Goal: Task Accomplishment & Management: Complete application form

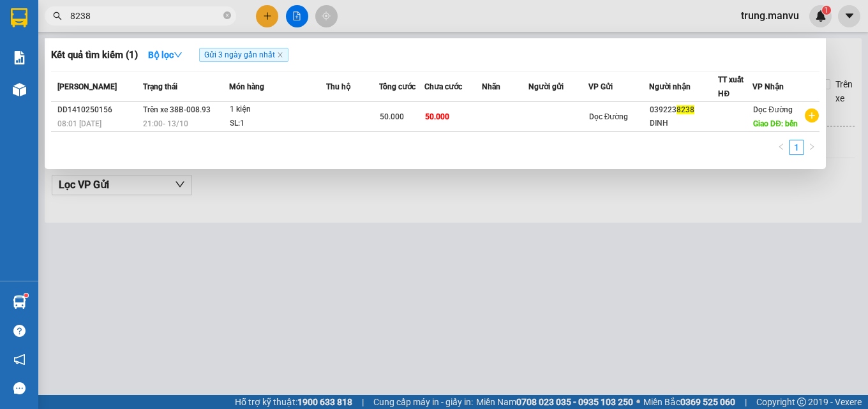
click at [141, 18] on input "8238" at bounding box center [145, 16] width 151 height 14
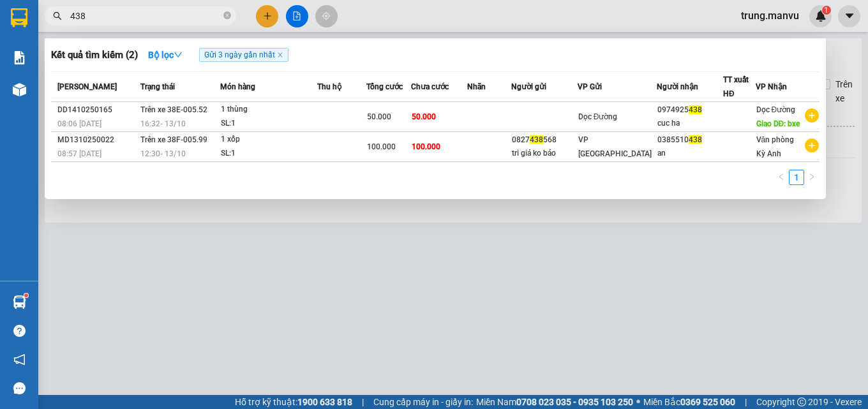
type input "438"
click at [121, 21] on input "438" at bounding box center [145, 16] width 151 height 14
click at [121, 20] on input "438" at bounding box center [145, 16] width 151 height 14
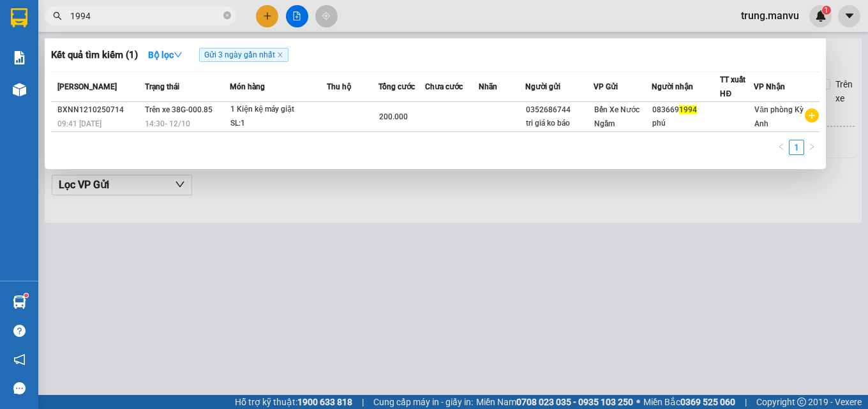
type input "1994"
click at [160, 20] on input "1994" at bounding box center [145, 16] width 151 height 14
type input "0981227812"
click at [271, 19] on div at bounding box center [434, 204] width 868 height 409
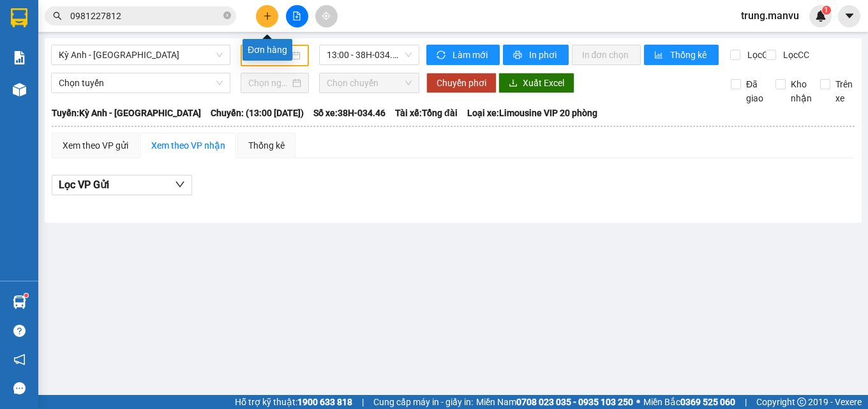
click at [271, 19] on icon "plus" at bounding box center [267, 15] width 9 height 9
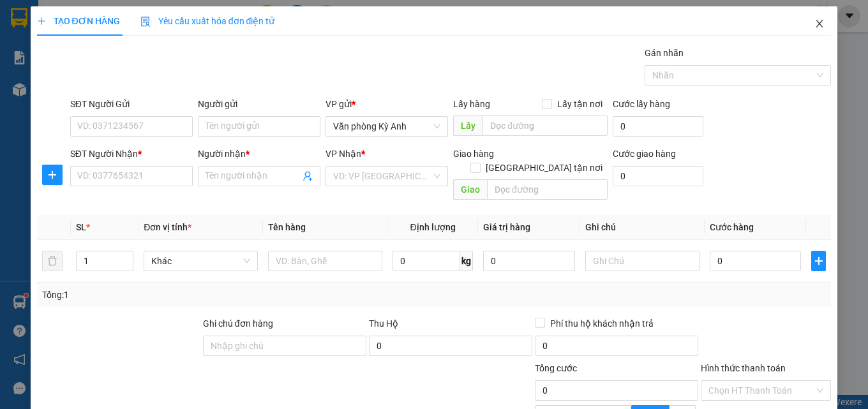
click at [814, 24] on icon "close" at bounding box center [819, 24] width 10 height 10
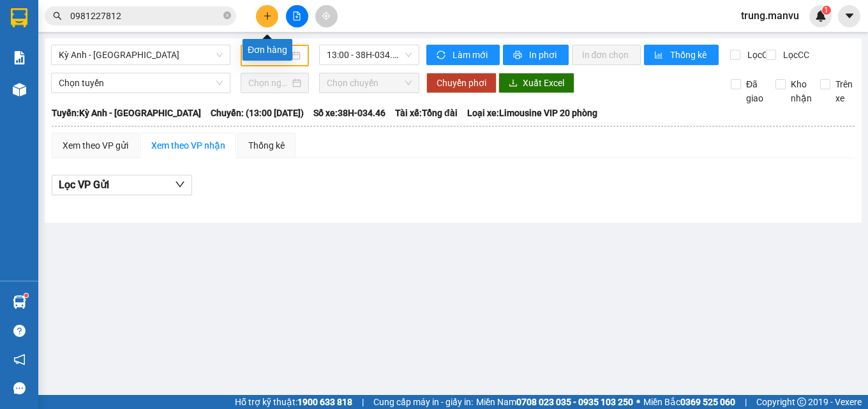
click at [267, 16] on icon "plus" at bounding box center [267, 15] width 9 height 9
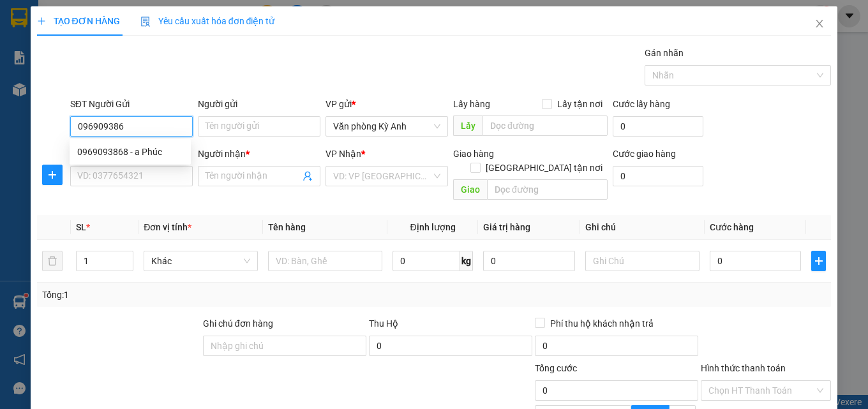
type input "0969093868"
click at [157, 151] on div "0969093868 - a Phúc" at bounding box center [130, 152] width 106 height 14
type input "a Phúc"
type input "0969093868"
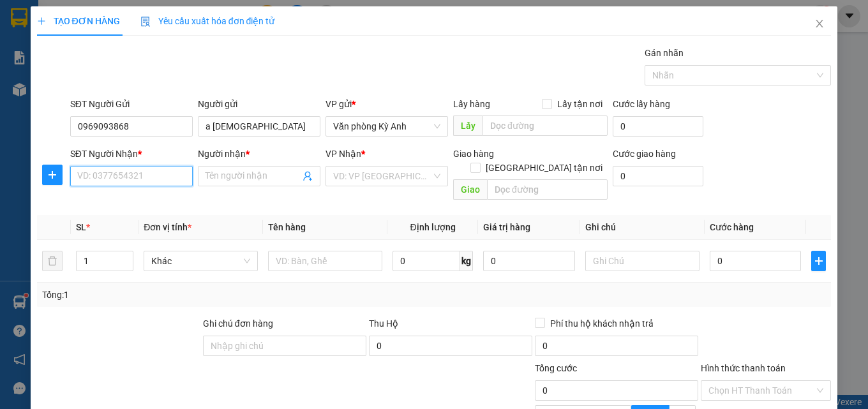
click at [148, 171] on input "SĐT Người Nhận *" at bounding box center [131, 176] width 123 height 20
type input "0988681391"
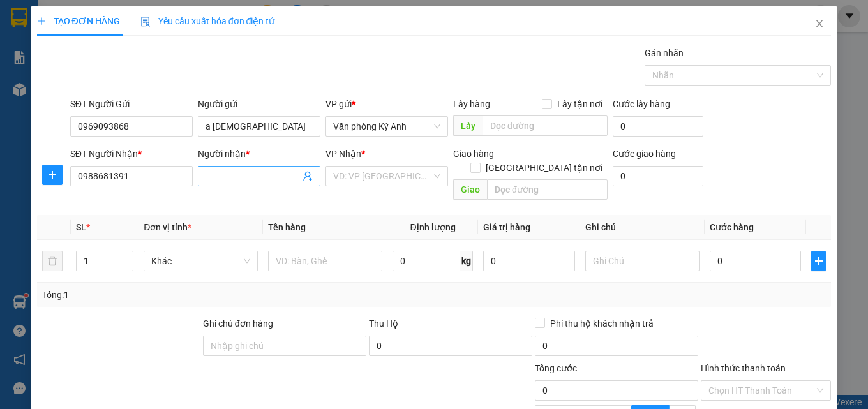
click at [253, 177] on input "Người nhận *" at bounding box center [253, 176] width 94 height 14
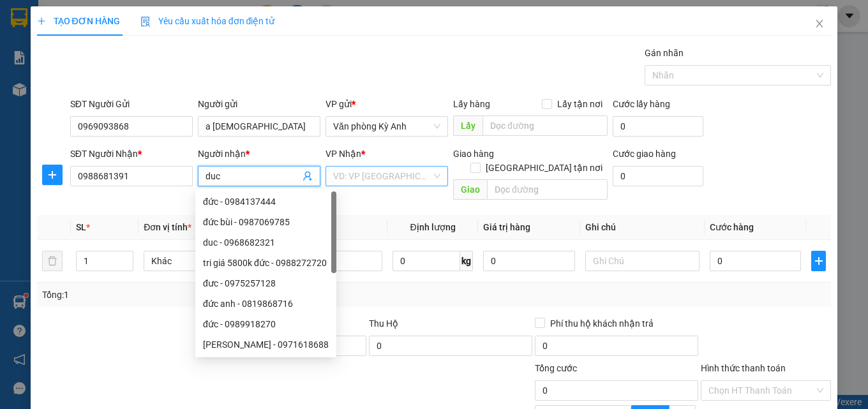
type input "duc"
click at [405, 179] on input "search" at bounding box center [382, 176] width 98 height 19
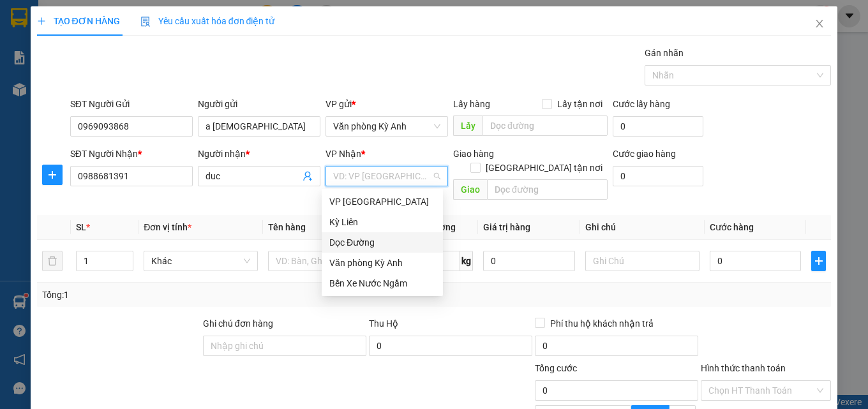
click at [369, 243] on div "Dọc Đường" at bounding box center [382, 242] width 106 height 14
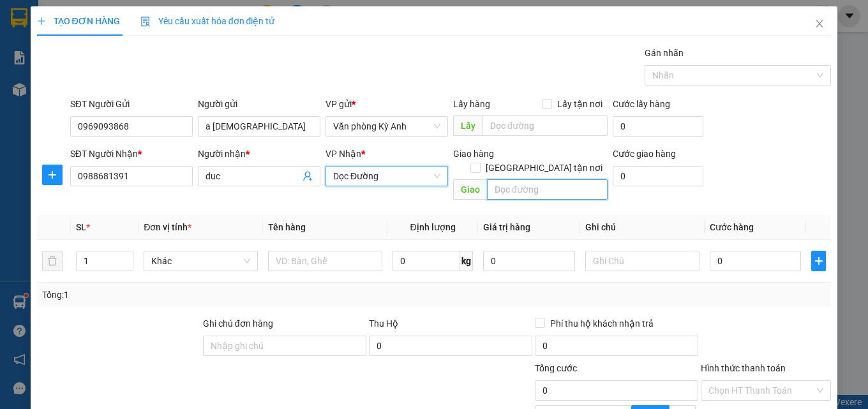
click at [514, 179] on input "text" at bounding box center [547, 189] width 121 height 20
type input "d"
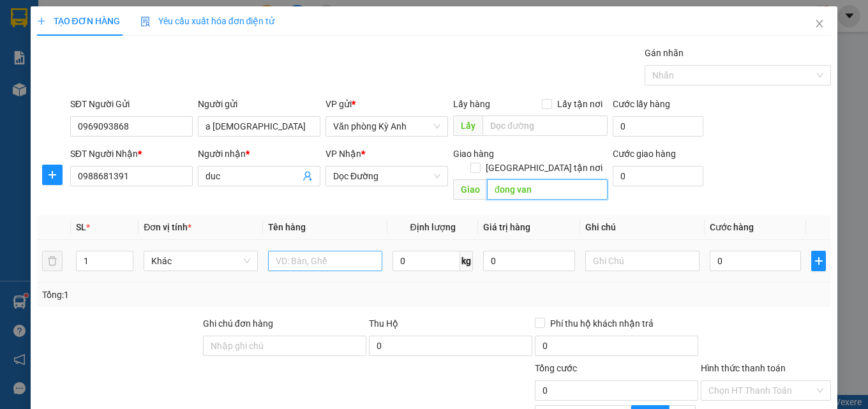
type input "đong van"
click at [318, 251] on input "text" at bounding box center [325, 261] width 114 height 20
type input "1 xop"
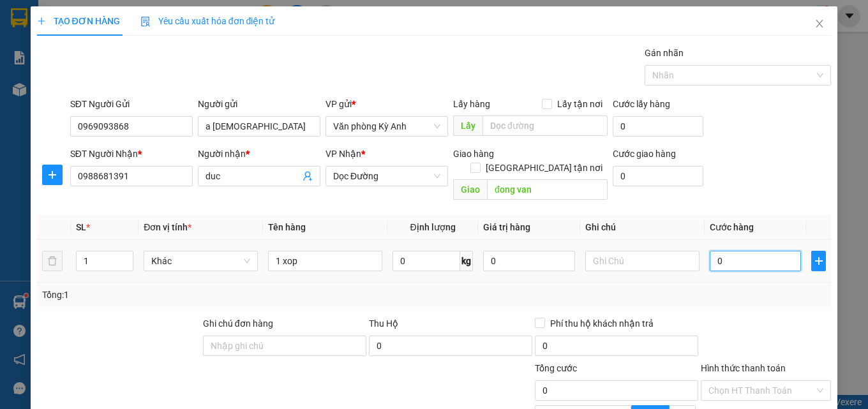
click at [724, 251] on input "0" at bounding box center [756, 261] width 92 height 20
type input "7"
type input "70"
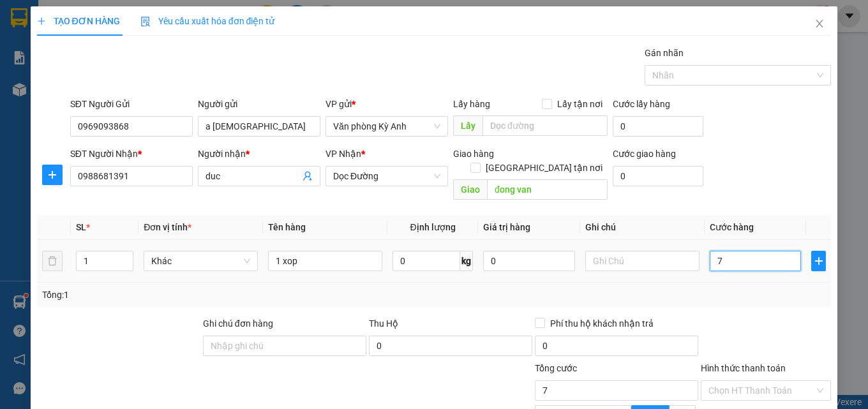
type input "70"
type input "700"
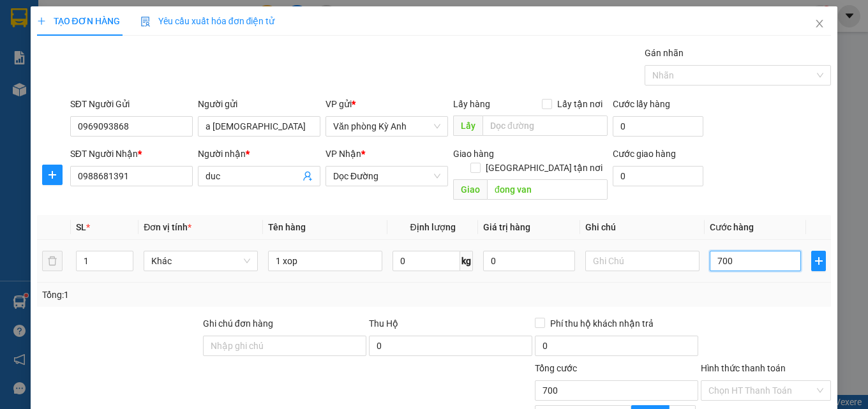
type input "7.000"
type input "70.000"
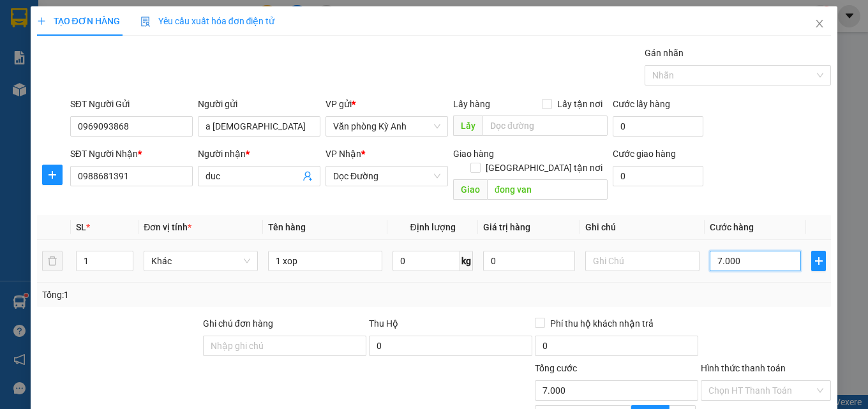
type input "70.000"
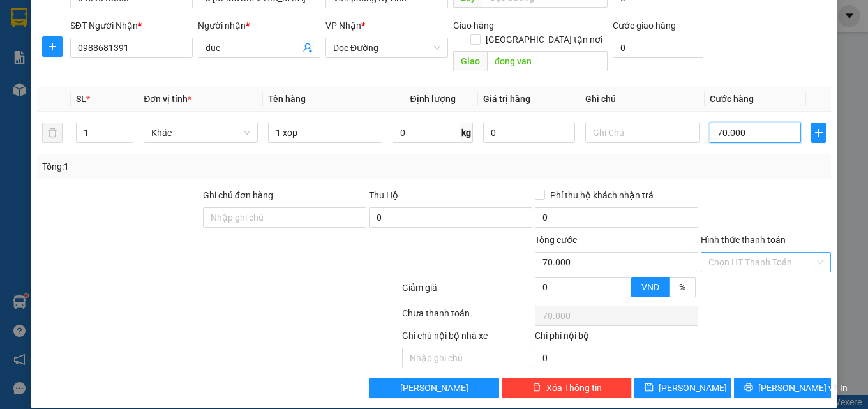
type input "70.000"
click at [748, 253] on input "Hình thức thanh toán" at bounding box center [761, 262] width 106 height 19
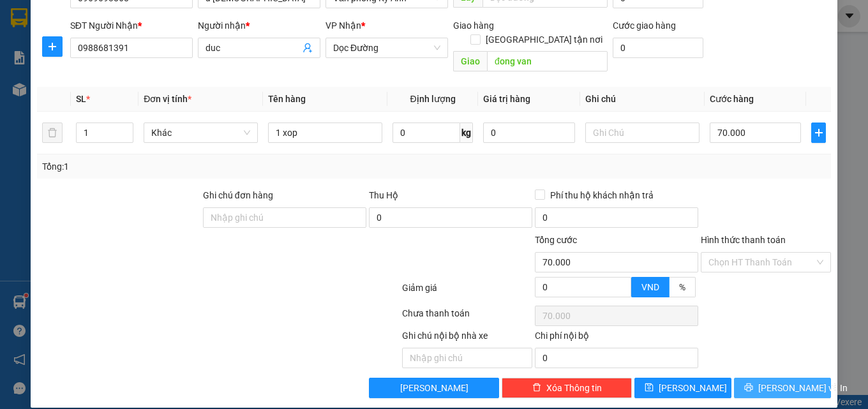
click at [758, 378] on button "Lưu và In" at bounding box center [782, 388] width 97 height 20
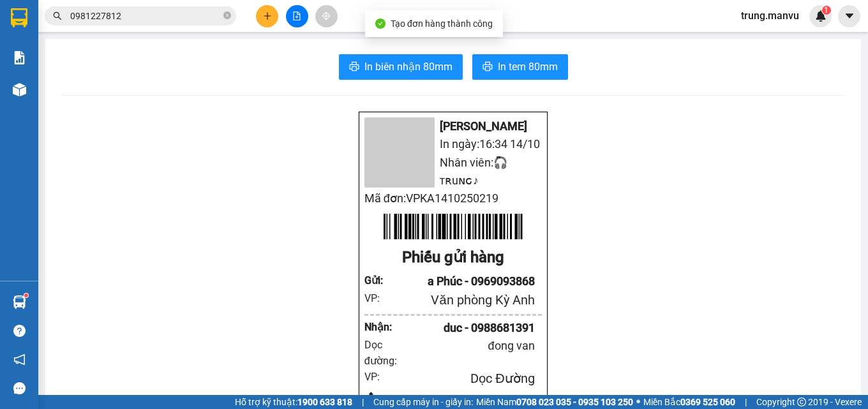
click at [438, 66] on span "In biên nhận 80mm" at bounding box center [408, 67] width 88 height 16
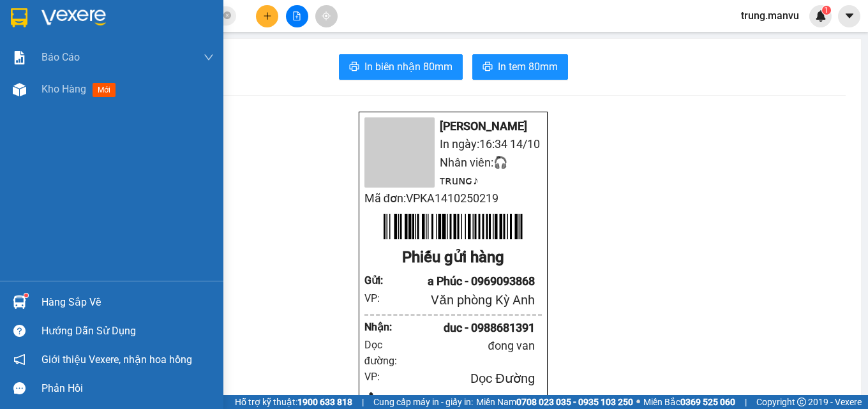
click at [4, 14] on div at bounding box center [111, 20] width 223 height 41
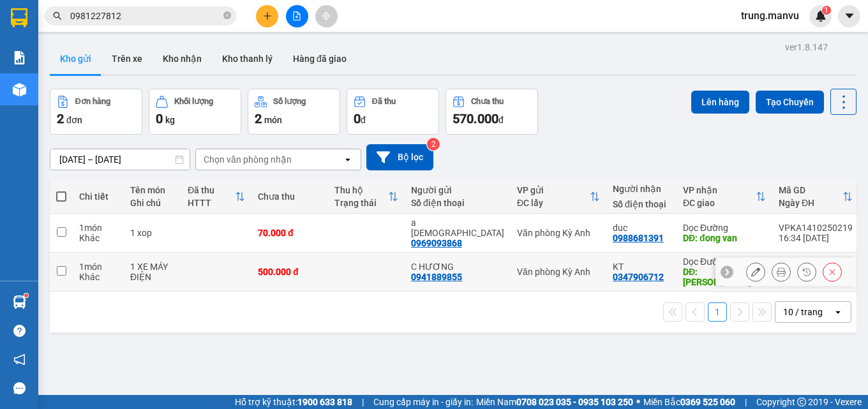
click at [565, 259] on td "Văn phòng Kỳ Anh" at bounding box center [559, 272] width 96 height 39
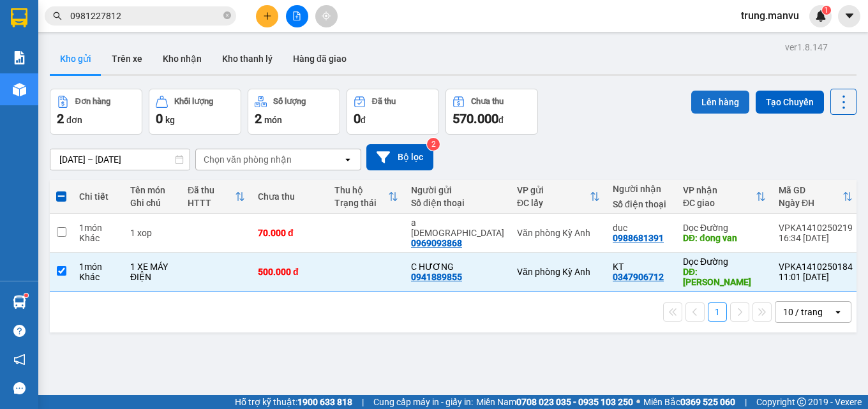
drag, startPoint x: 709, startPoint y: 94, endPoint x: 706, endPoint y: 100, distance: 7.1
click at [706, 98] on button "Lên hàng" at bounding box center [720, 102] width 58 height 23
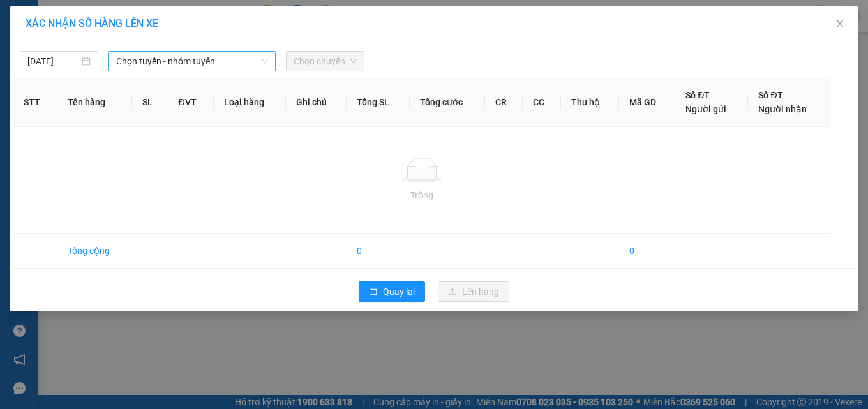
click at [172, 61] on span "Chọn tuyến - nhóm tuyến" at bounding box center [192, 61] width 152 height 19
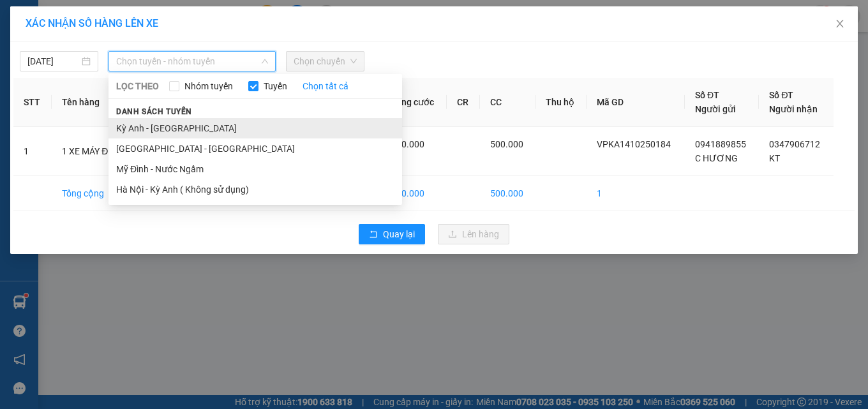
click at [150, 128] on li "Kỳ Anh - Hà Nội" at bounding box center [255, 128] width 294 height 20
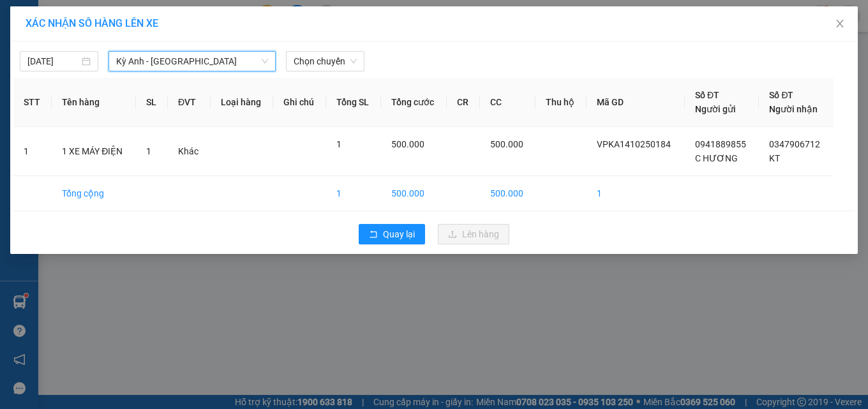
click at [323, 71] on div "14/10/2025 Kỳ Anh - Hà Nội Kỳ Anh - Hà Nội LỌC THEO Nhóm tuyến Tuyến Chọn tất c…" at bounding box center [434, 147] width 848 height 213
click at [323, 61] on span "Chọn chuyến" at bounding box center [325, 61] width 63 height 19
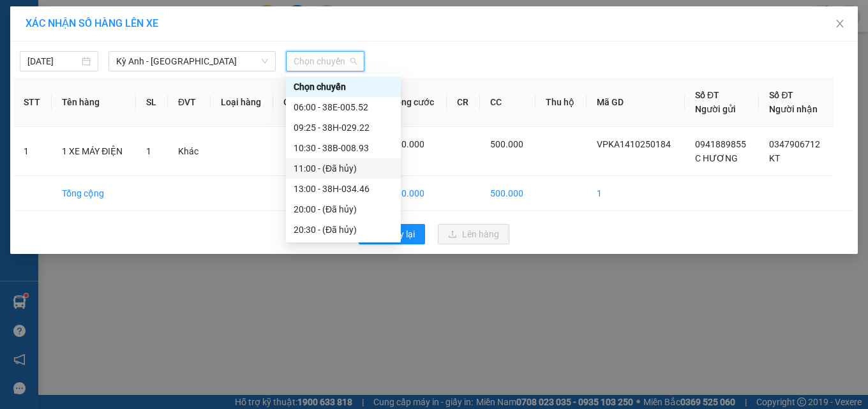
click at [355, 193] on div "13:00 - 38H-034.46" at bounding box center [344, 189] width 100 height 14
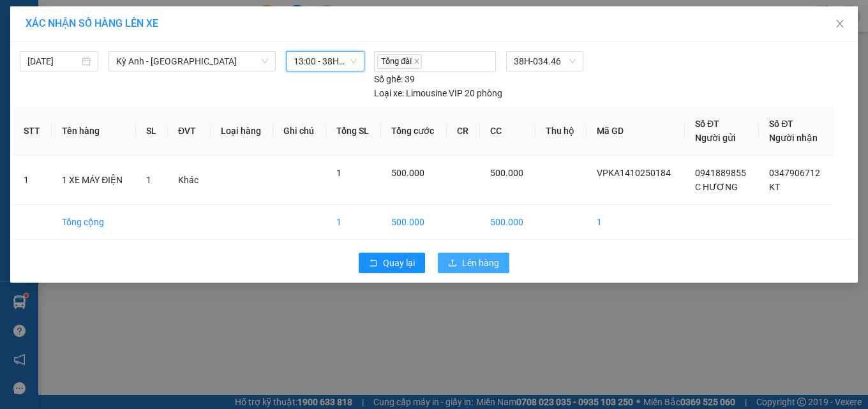
click at [467, 265] on span "Lên hàng" at bounding box center [480, 263] width 37 height 14
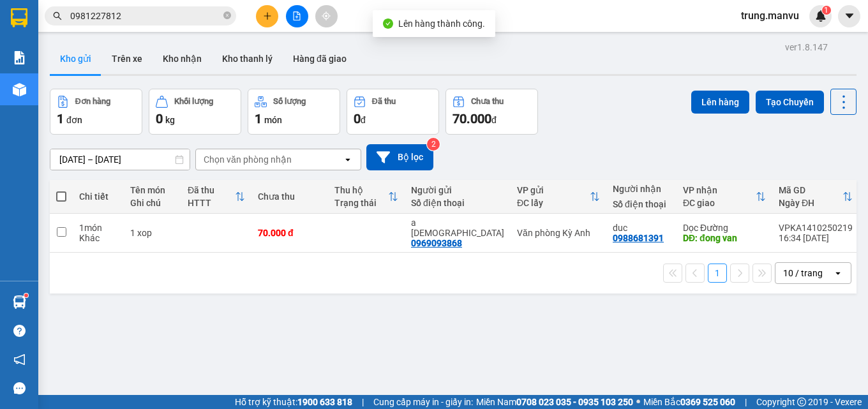
click at [331, 335] on div "ver 1.8.147 Kho gửi Trên xe Kho nhận Kho thanh lý Hàng đã giao Đơn hàng 1 đơn K…" at bounding box center [453, 242] width 817 height 409
click at [144, 12] on input "0981227812" at bounding box center [145, 16] width 151 height 14
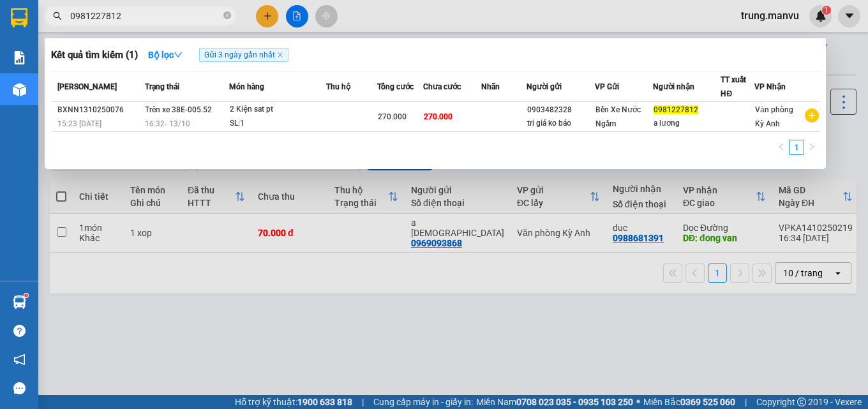
drag, startPoint x: 455, startPoint y: 357, endPoint x: 333, endPoint y: 147, distance: 242.6
click at [451, 352] on div at bounding box center [434, 204] width 868 height 409
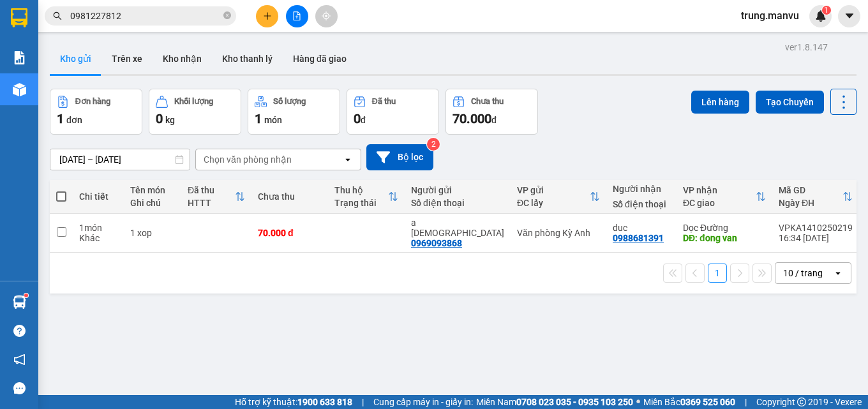
click at [304, 15] on button at bounding box center [297, 16] width 22 height 22
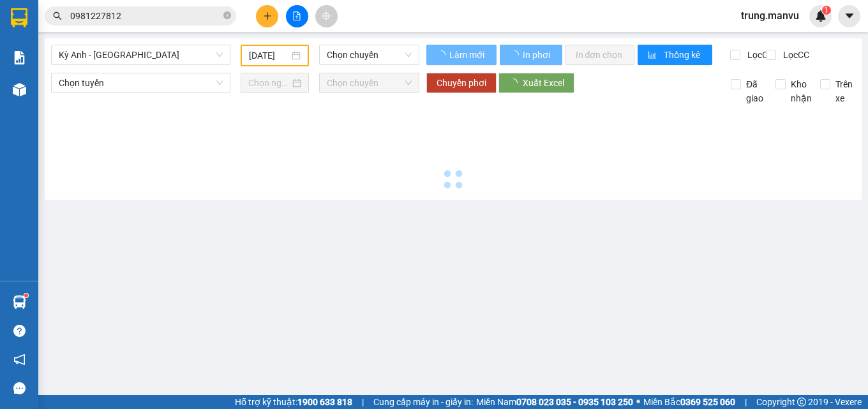
type input "[DATE]"
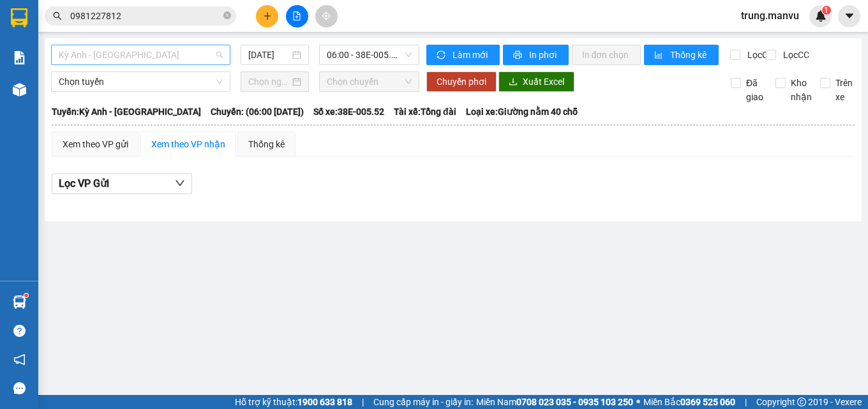
click at [119, 59] on span "Kỳ Anh - Hà Nội" at bounding box center [141, 54] width 164 height 19
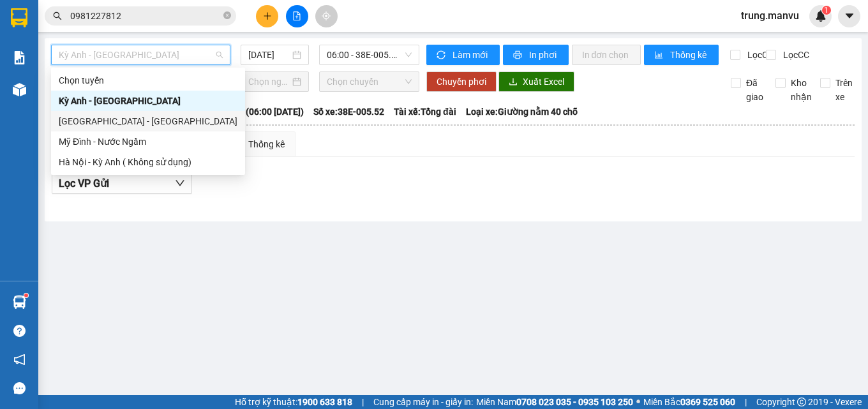
click at [105, 121] on div "[GEOGRAPHIC_DATA] - [GEOGRAPHIC_DATA]" at bounding box center [148, 121] width 179 height 14
type input "[DATE]"
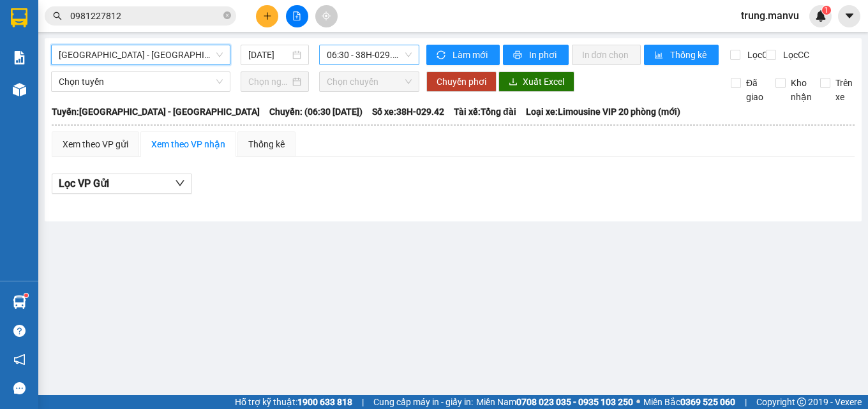
click at [366, 52] on span "06:30 - 38H-029.42" at bounding box center [369, 54] width 85 height 19
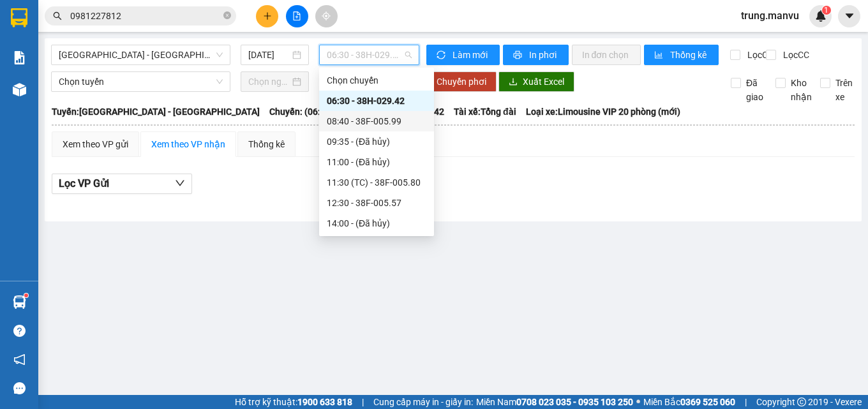
click at [380, 121] on div "08:40 - 38F-005.99" at bounding box center [377, 121] width 100 height 14
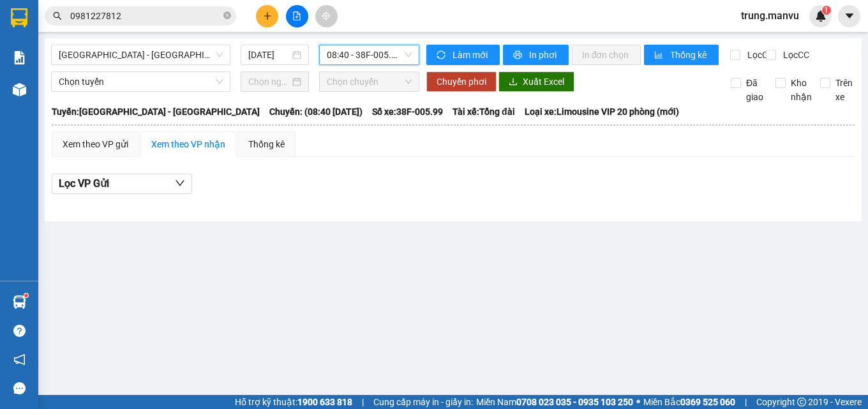
click at [373, 59] on span "08:40 - 38F-005.99" at bounding box center [369, 54] width 85 height 19
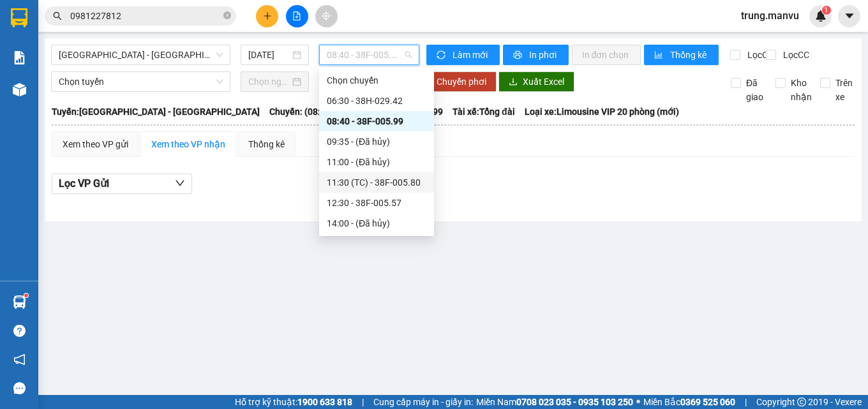
click at [389, 185] on div "11:30 (TC) - 38F-005.80" at bounding box center [377, 183] width 100 height 14
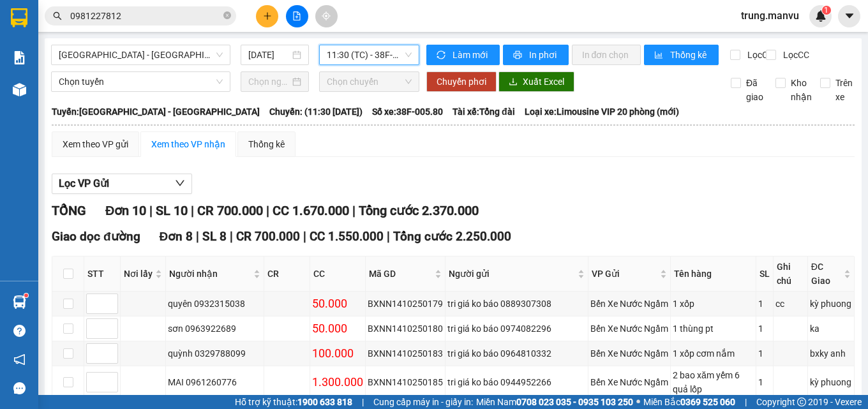
click at [384, 59] on span "11:30 (TC) - 38F-005.80" at bounding box center [369, 54] width 85 height 19
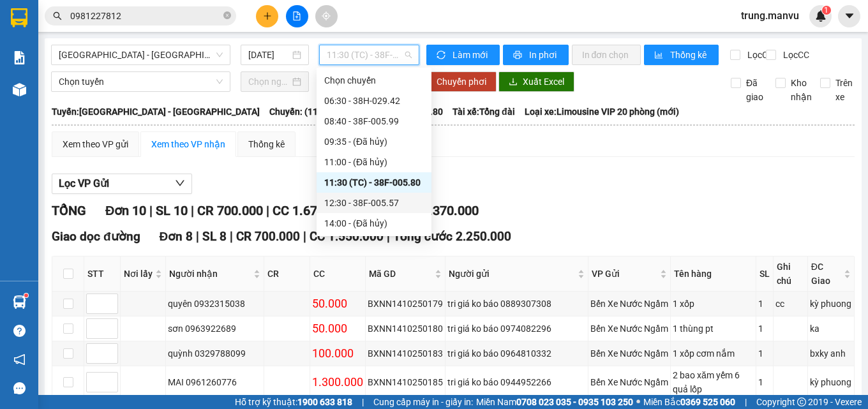
click at [385, 200] on div "12:30 - 38F-005.57" at bounding box center [374, 203] width 100 height 14
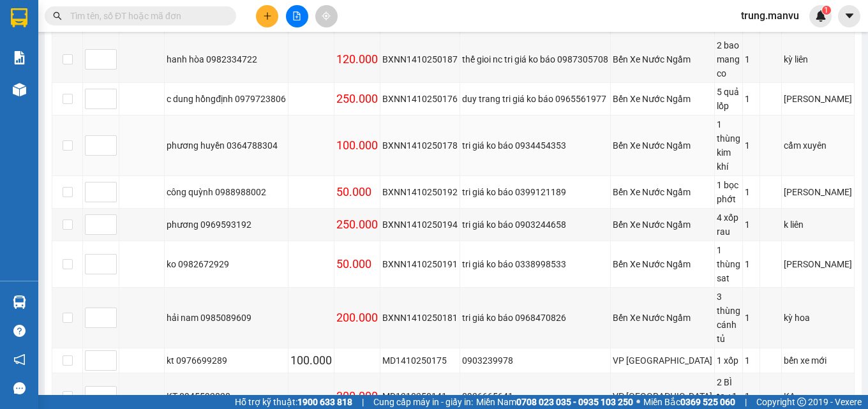
scroll to position [191, 0]
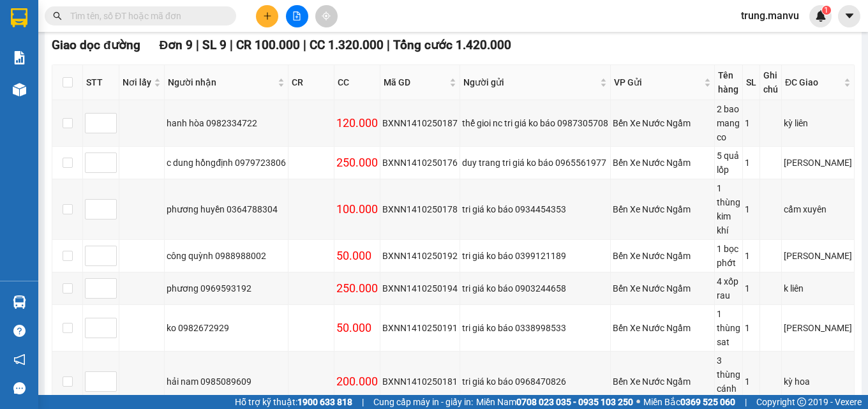
click at [152, 21] on input "text" at bounding box center [145, 16] width 151 height 14
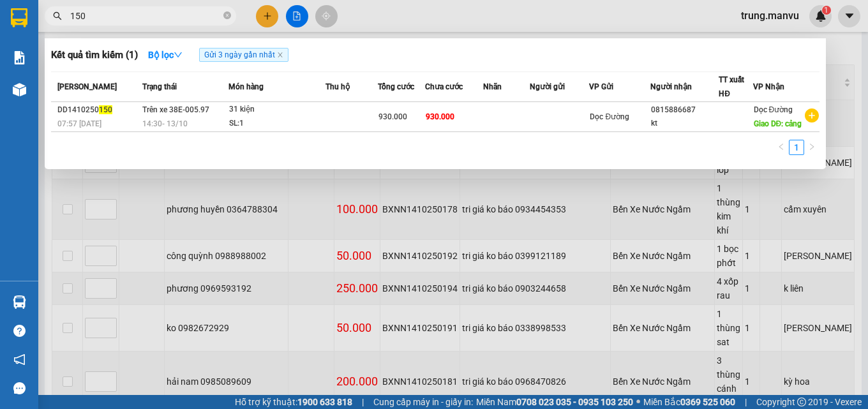
click at [848, 50] on div at bounding box center [434, 204] width 868 height 409
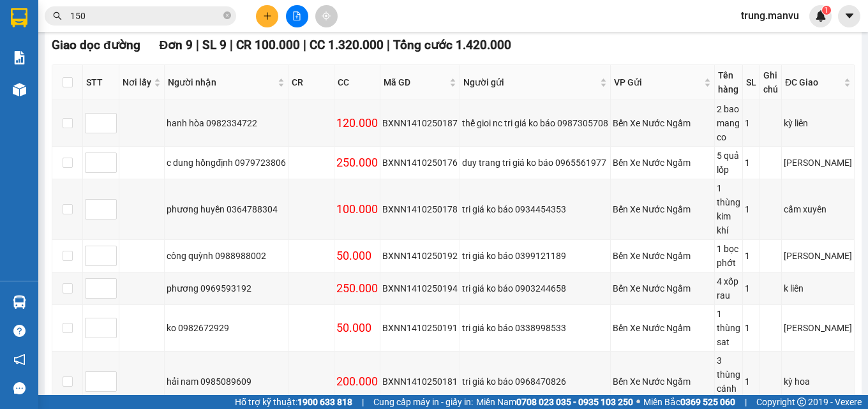
click at [167, 15] on input "150" at bounding box center [145, 16] width 151 height 14
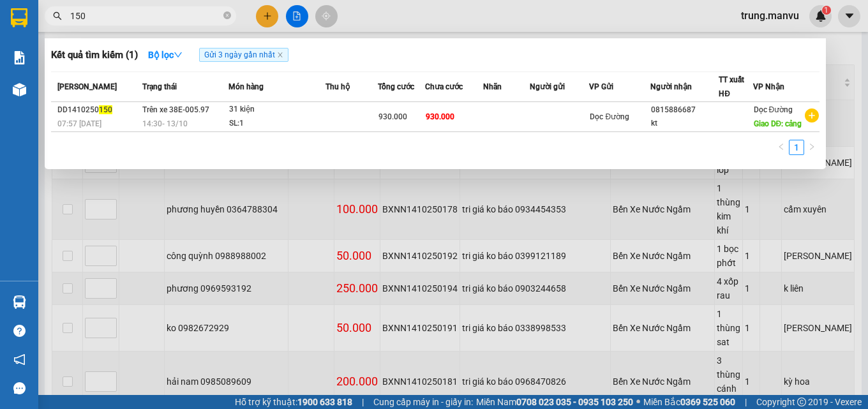
click at [167, 15] on input "150" at bounding box center [145, 16] width 151 height 14
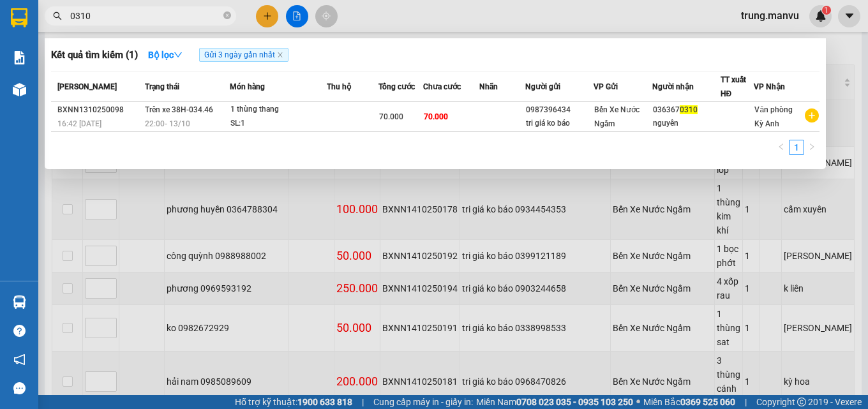
type input "0310"
click at [838, 65] on div at bounding box center [434, 204] width 868 height 409
click at [107, 8] on span "0310" at bounding box center [140, 15] width 191 height 19
click at [153, 20] on input "0310" at bounding box center [145, 16] width 151 height 14
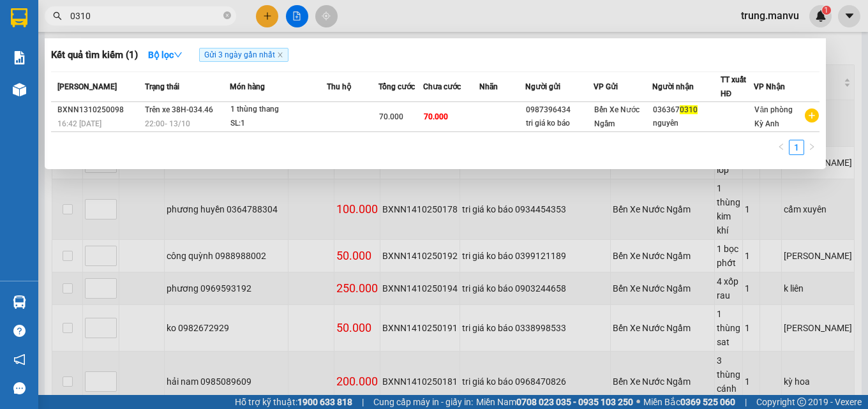
click at [153, 20] on input "0310" at bounding box center [145, 16] width 151 height 14
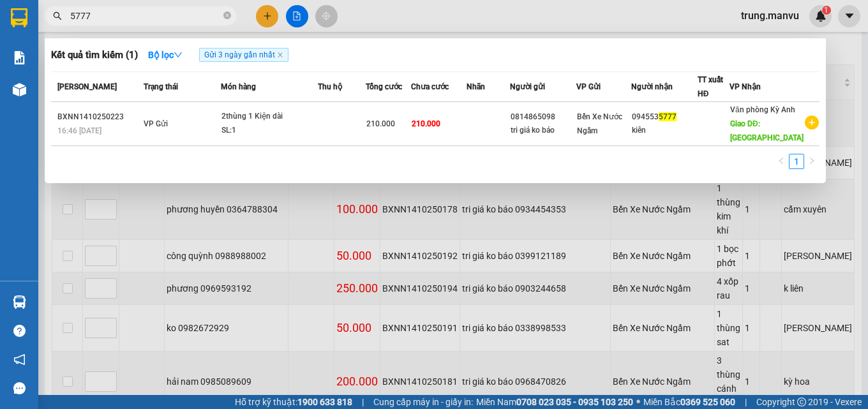
type input "5777"
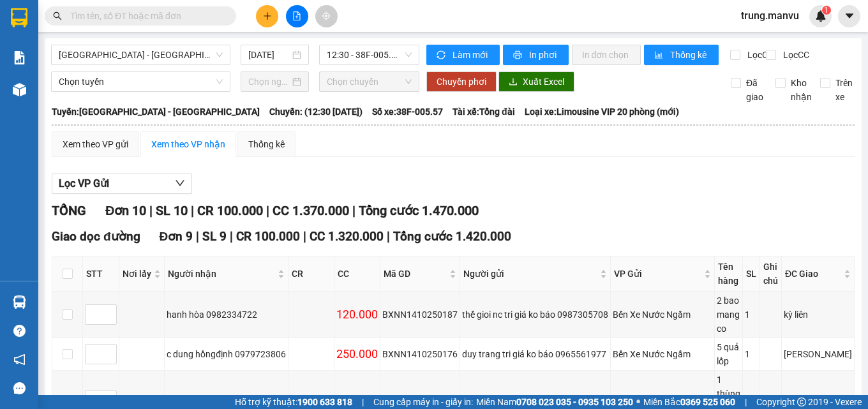
click at [266, 11] on button at bounding box center [267, 16] width 22 height 22
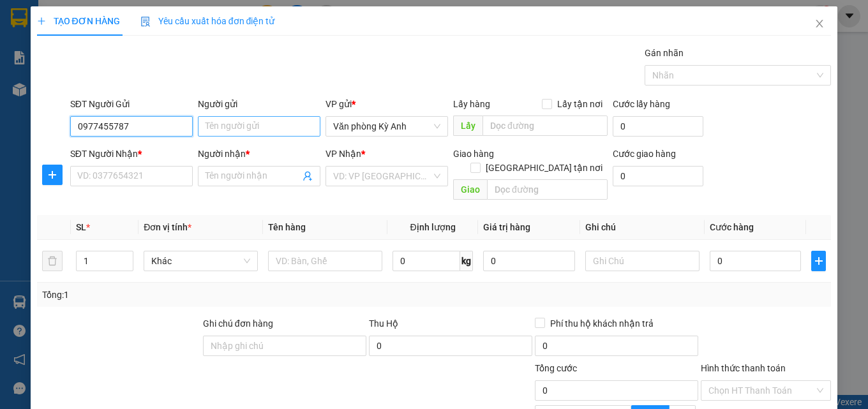
type input "0977455787"
click at [255, 118] on input "Người gửi" at bounding box center [259, 126] width 123 height 20
type input "t"
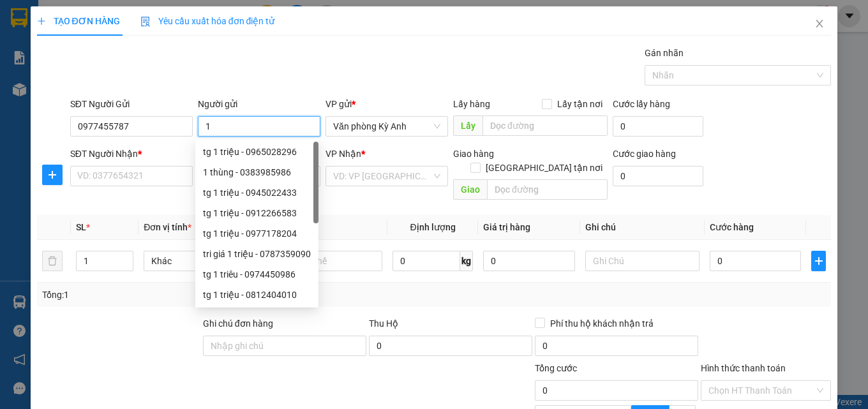
type input "1"
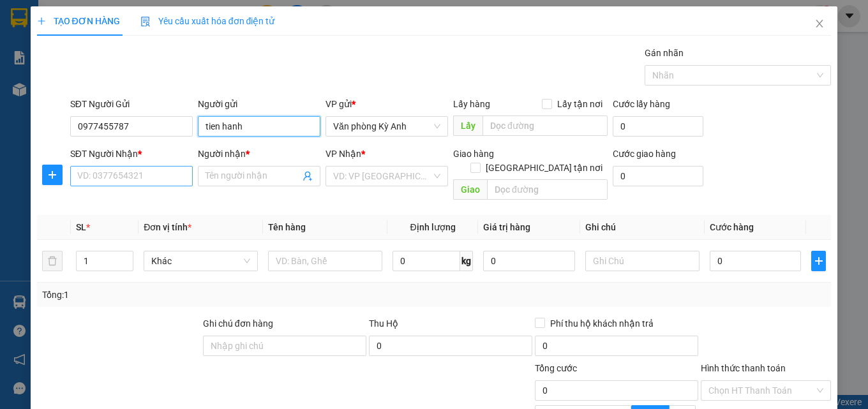
type input "tien hanh"
click at [153, 170] on input "SĐT Người Nhận *" at bounding box center [131, 176] width 123 height 20
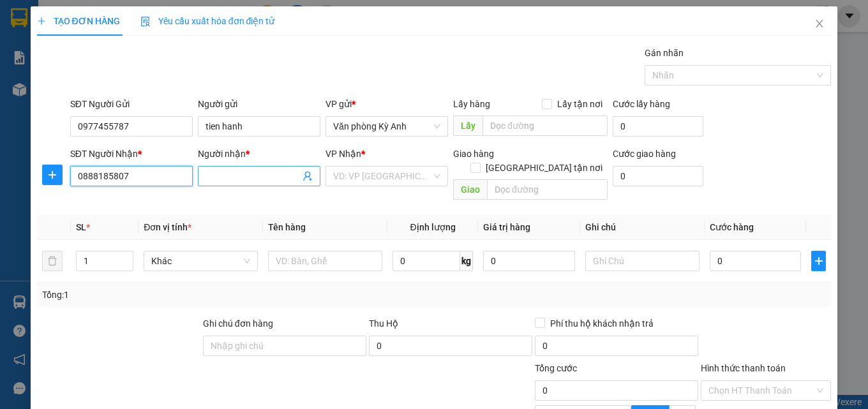
type input "0888185807"
click at [257, 181] on input "Người nhận *" at bounding box center [253, 176] width 94 height 14
type input "t"
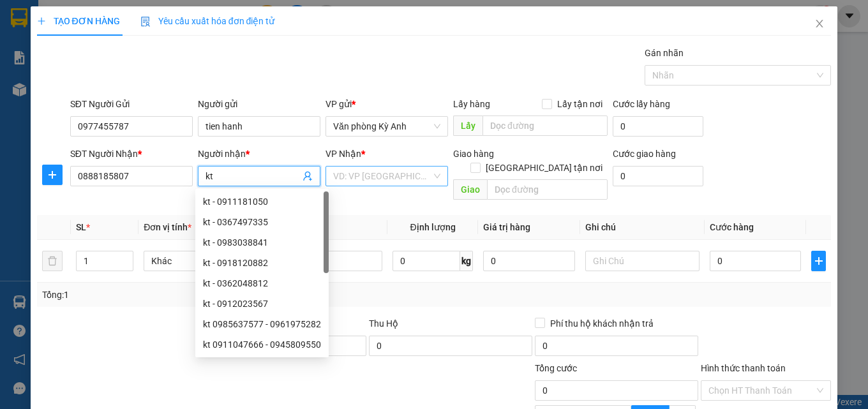
type input "kt"
click at [378, 181] on input "search" at bounding box center [382, 176] width 98 height 19
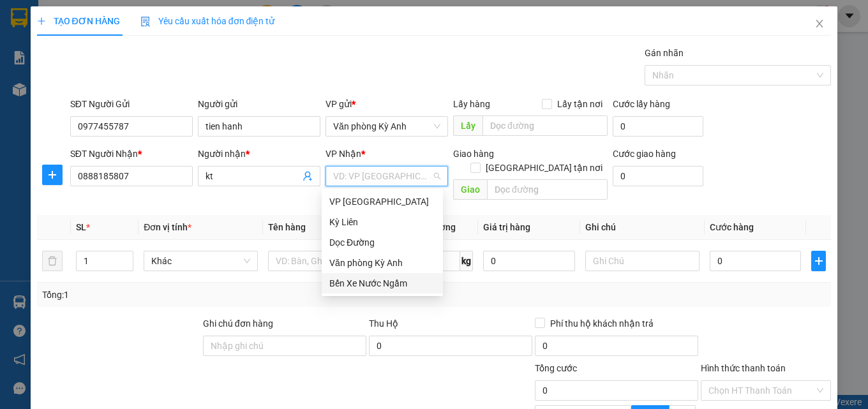
click at [368, 278] on div "Bến Xe Nước Ngầm" at bounding box center [382, 283] width 106 height 14
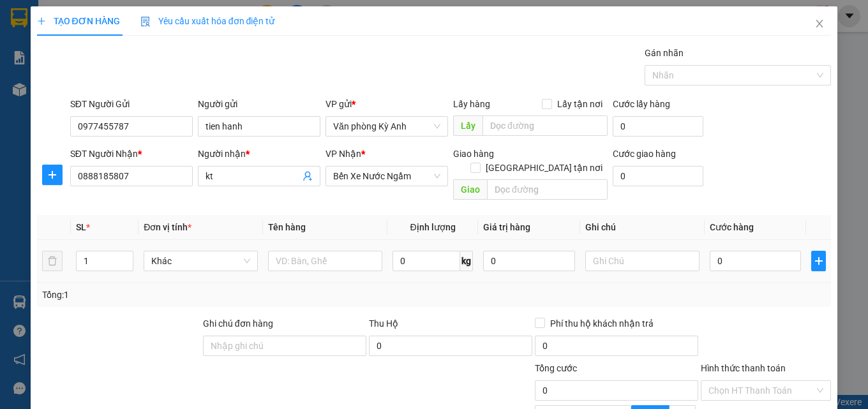
click at [311, 248] on div at bounding box center [325, 261] width 114 height 26
click at [311, 251] on input "text" at bounding box center [325, 261] width 114 height 20
type input "1 thung"
click at [724, 251] on input "0" at bounding box center [756, 261] width 92 height 20
type input "5"
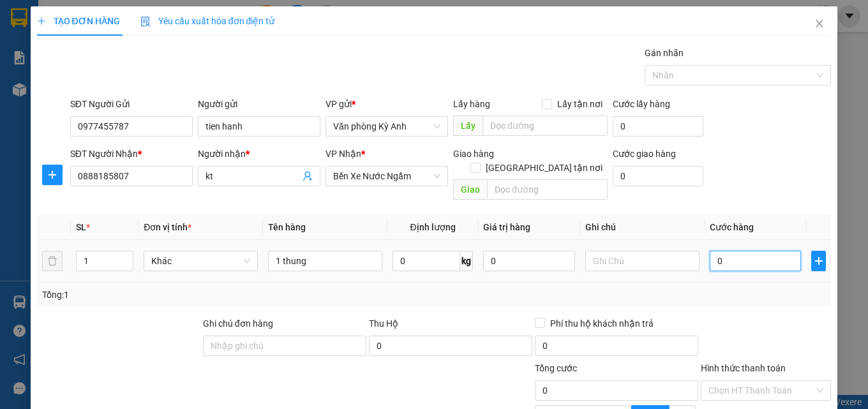
type input "5"
type input "50"
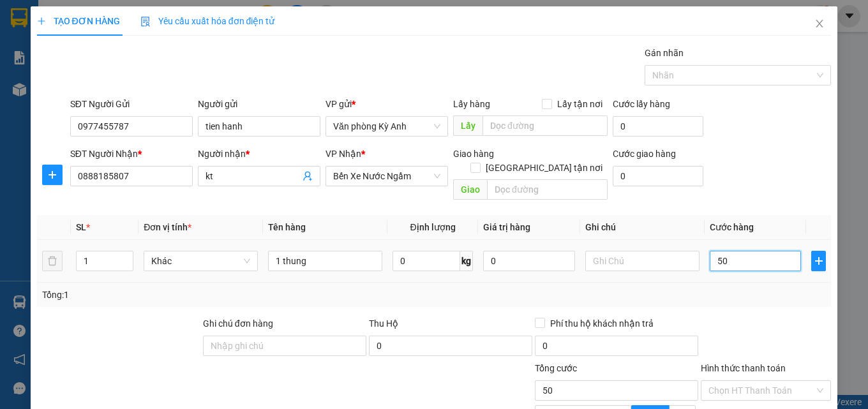
type input "500"
type input "5.000"
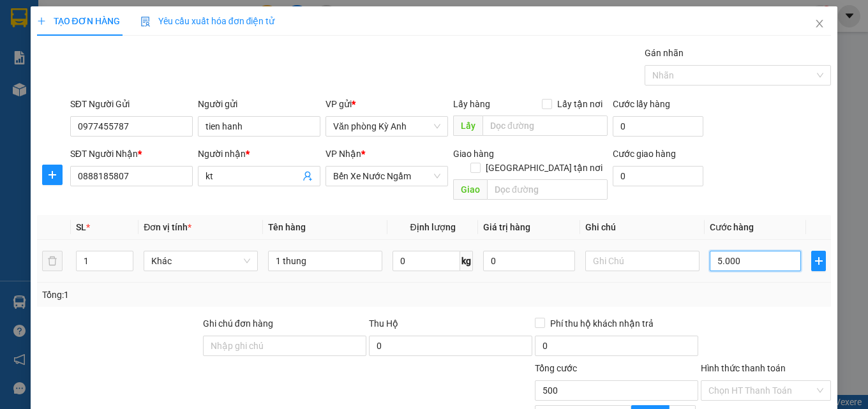
type input "5.000"
type input "50.000"
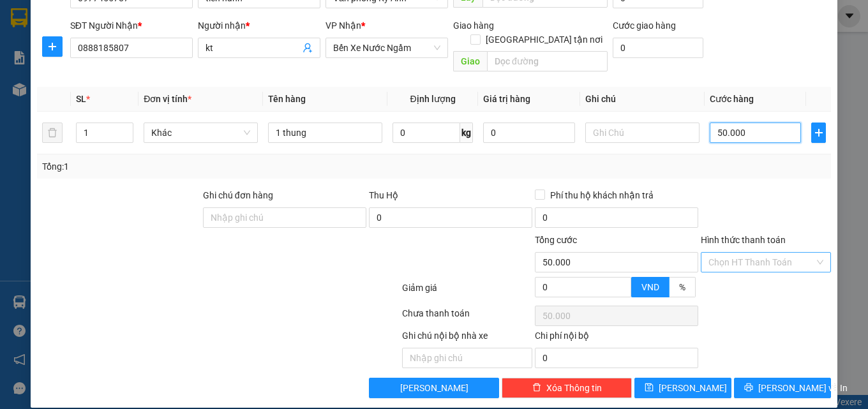
type input "50.000"
click at [745, 256] on input "Hình thức thanh toán" at bounding box center [761, 262] width 106 height 19
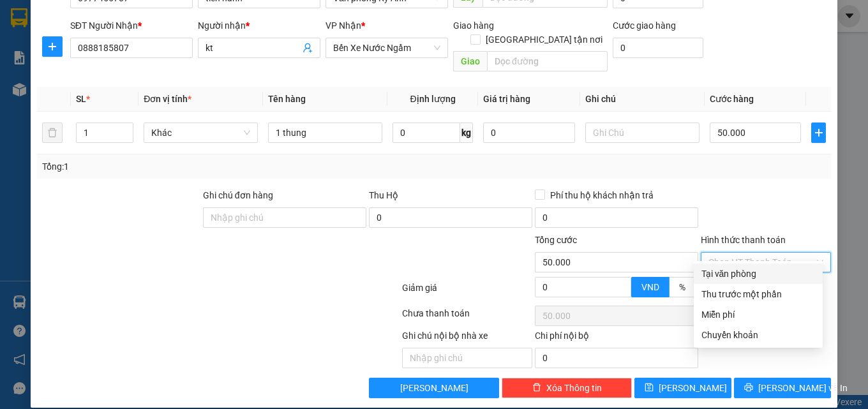
click at [737, 274] on div "Tại văn phòng" at bounding box center [758, 274] width 114 height 14
type input "0"
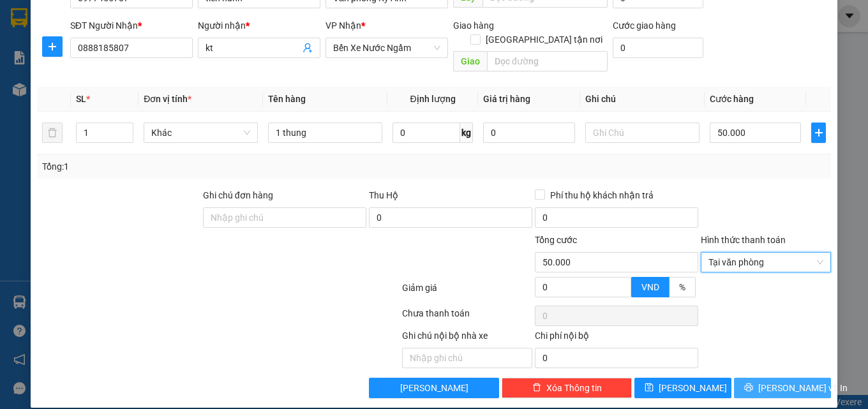
click at [765, 381] on span "Lưu và In" at bounding box center [802, 388] width 89 height 14
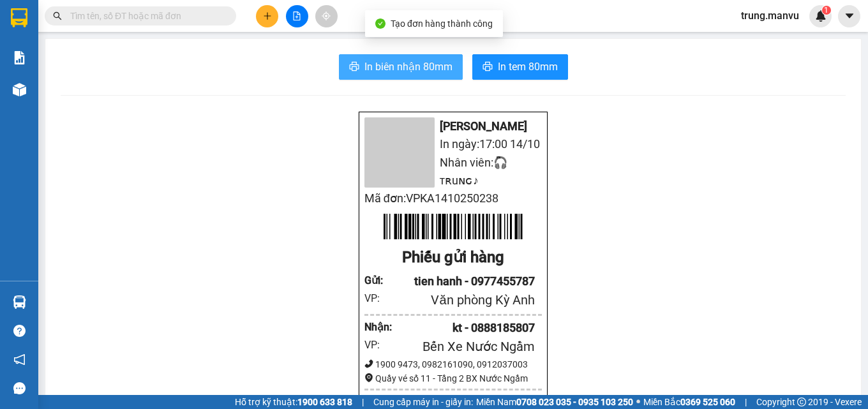
click at [382, 63] on span "In biên nhận 80mm" at bounding box center [408, 67] width 88 height 16
click at [430, 77] on button "In biên nhận 80mm" at bounding box center [401, 67] width 124 height 26
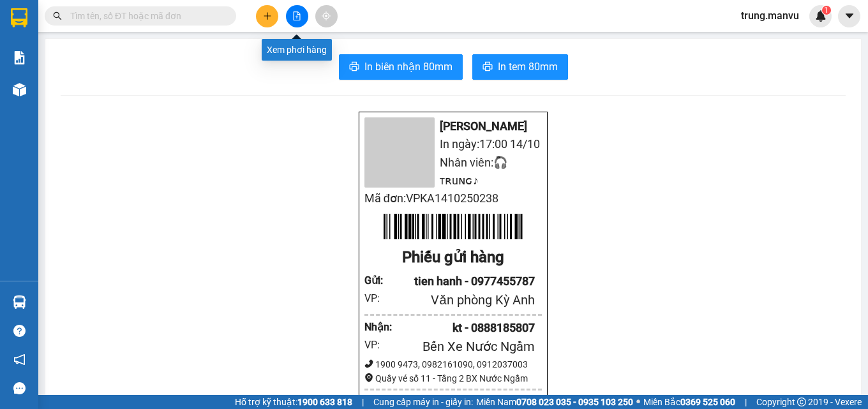
click at [295, 16] on icon "file-add" at bounding box center [296, 15] width 9 height 9
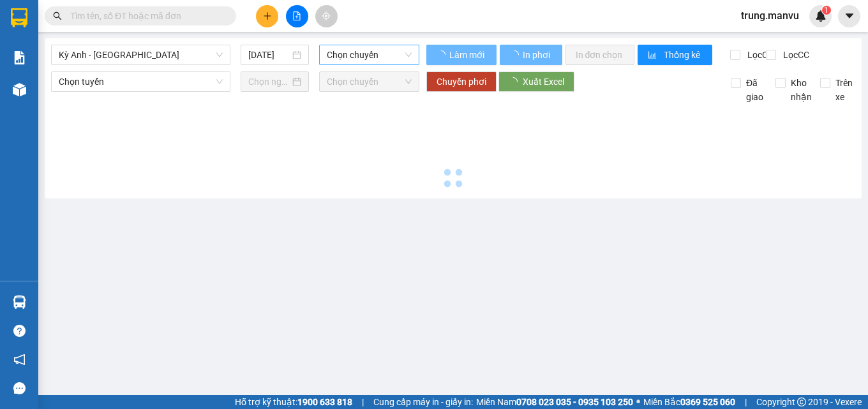
click at [358, 58] on span "Chọn chuyến" at bounding box center [369, 54] width 85 height 19
click at [98, 52] on span "Kỳ Anh - Hà Nội" at bounding box center [141, 54] width 164 height 19
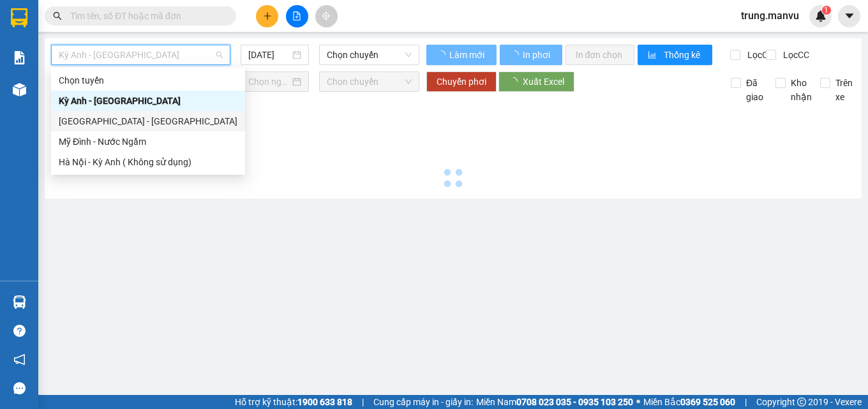
click at [112, 116] on div "[GEOGRAPHIC_DATA] - [GEOGRAPHIC_DATA]" at bounding box center [148, 121] width 179 height 14
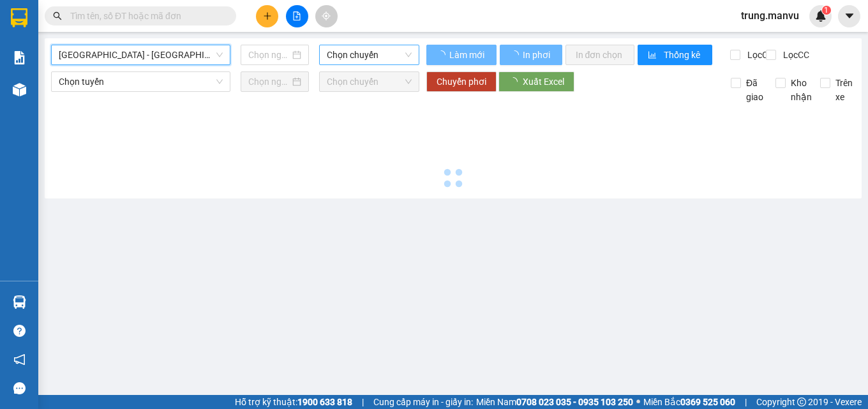
type input "[DATE]"
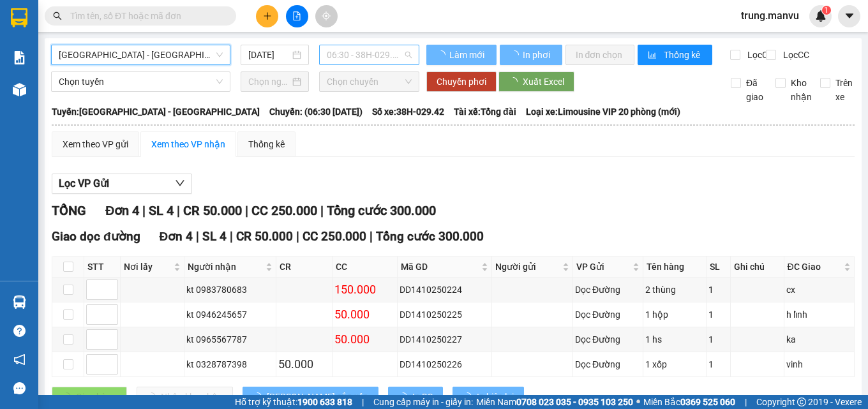
click at [371, 54] on span "06:30 - 38H-029.42" at bounding box center [369, 54] width 85 height 19
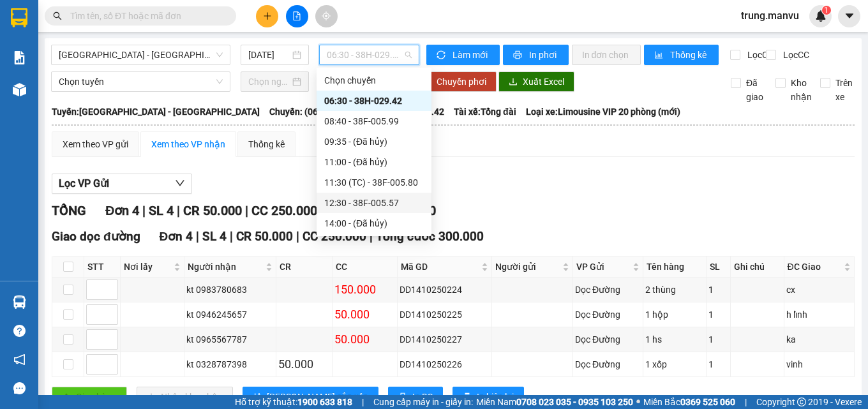
click at [389, 198] on div "12:30 - 38F-005.57" at bounding box center [374, 203] width 100 height 14
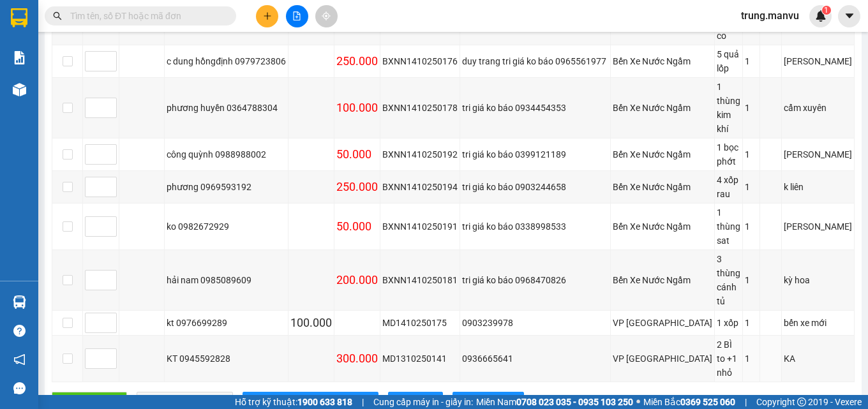
scroll to position [101, 0]
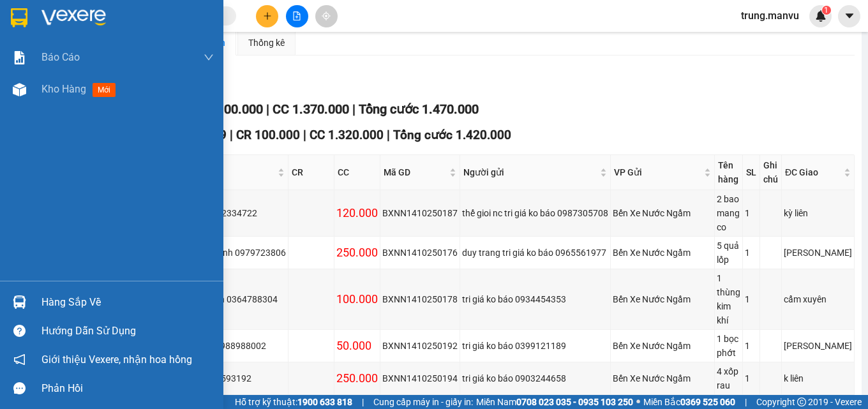
click at [17, 14] on img at bounding box center [19, 17] width 17 height 19
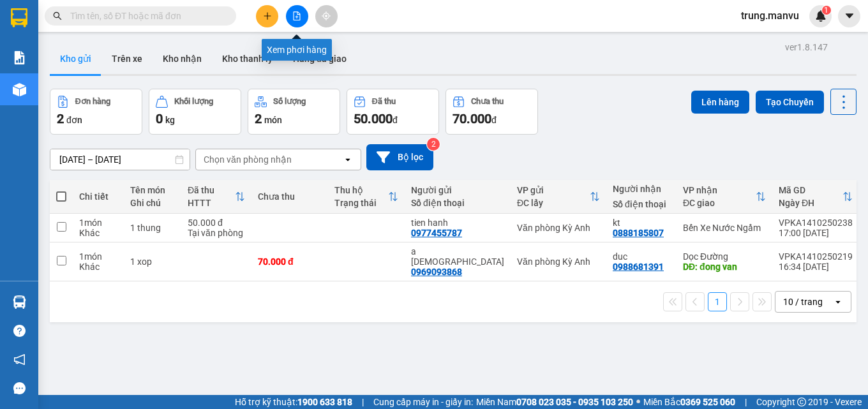
click at [291, 13] on button at bounding box center [297, 16] width 22 height 22
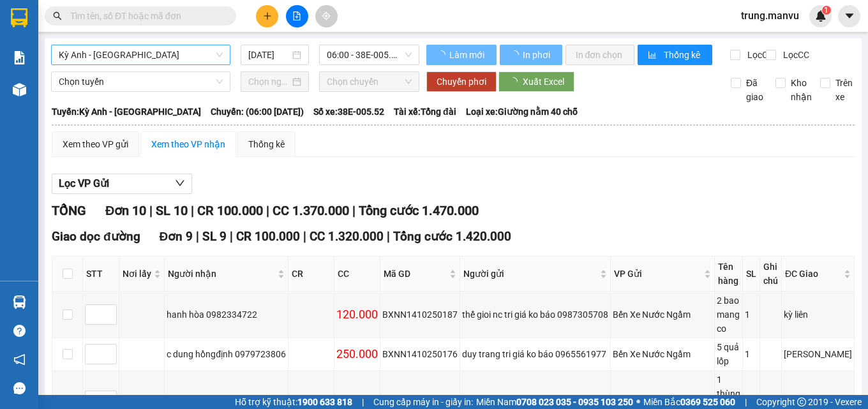
click at [138, 54] on span "Kỳ Anh - Hà Nội" at bounding box center [141, 54] width 164 height 19
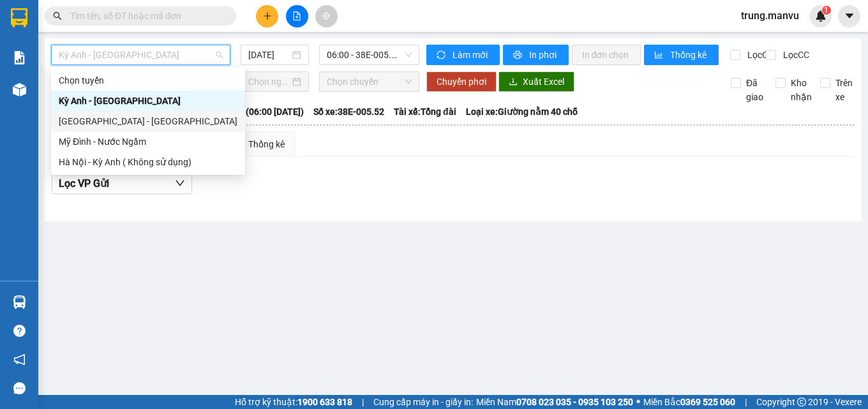
click at [94, 118] on div "[GEOGRAPHIC_DATA] - [GEOGRAPHIC_DATA]" at bounding box center [148, 121] width 179 height 14
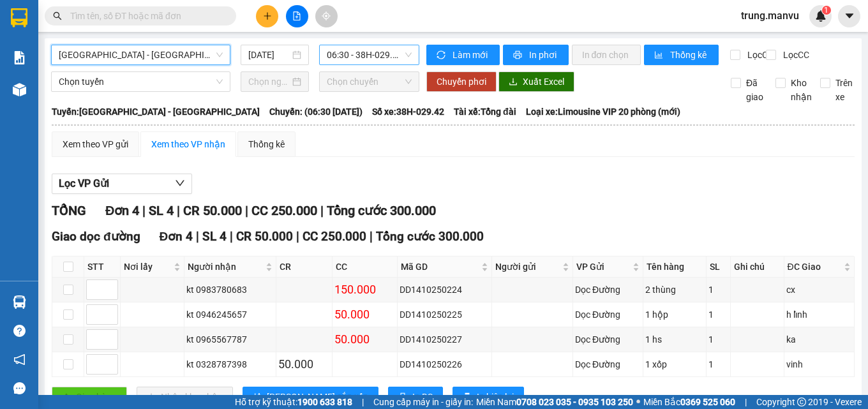
click at [348, 58] on span "06:30 - 38H-029.42" at bounding box center [369, 54] width 85 height 19
click at [264, 45] on div "[DATE]" at bounding box center [275, 55] width 69 height 20
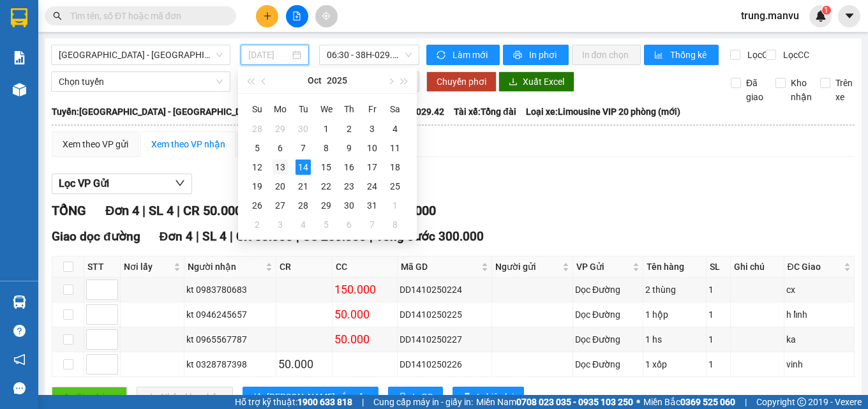
click at [280, 161] on div "13" at bounding box center [280, 167] width 15 height 15
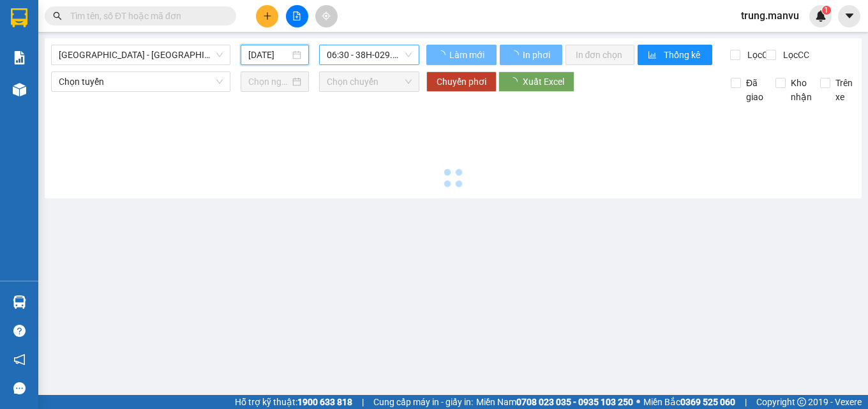
type input "13/10/2025"
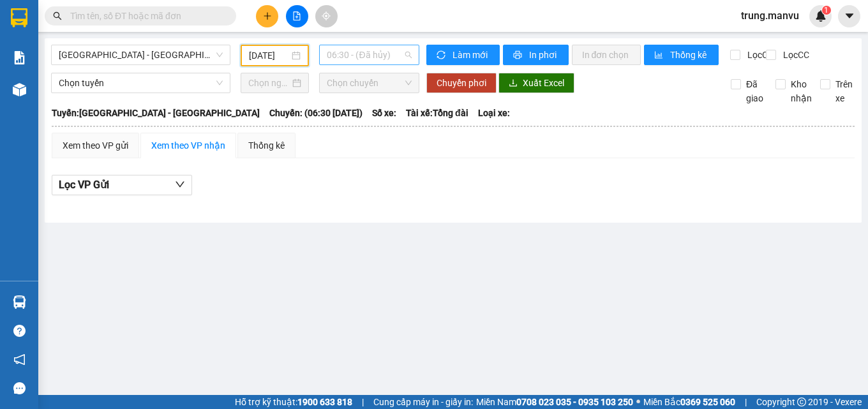
click at [368, 56] on span "06:30 - (Đã hủy)" at bounding box center [369, 54] width 85 height 19
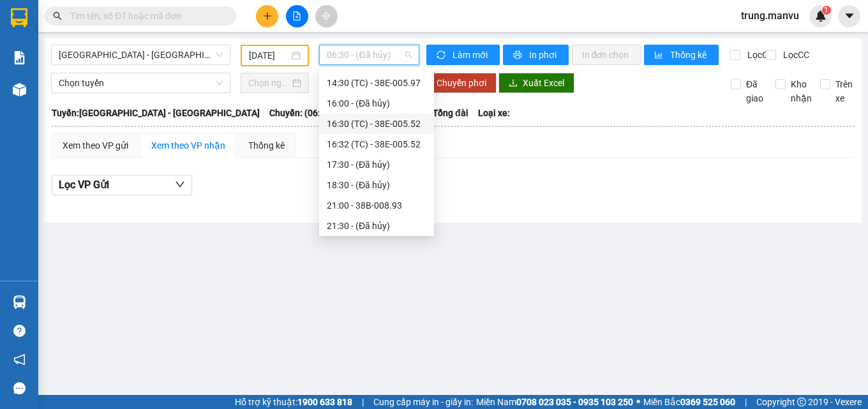
scroll to position [117, 0]
click at [410, 140] on div "14:30 (TC) - 38E-005.97" at bounding box center [377, 147] width 100 height 14
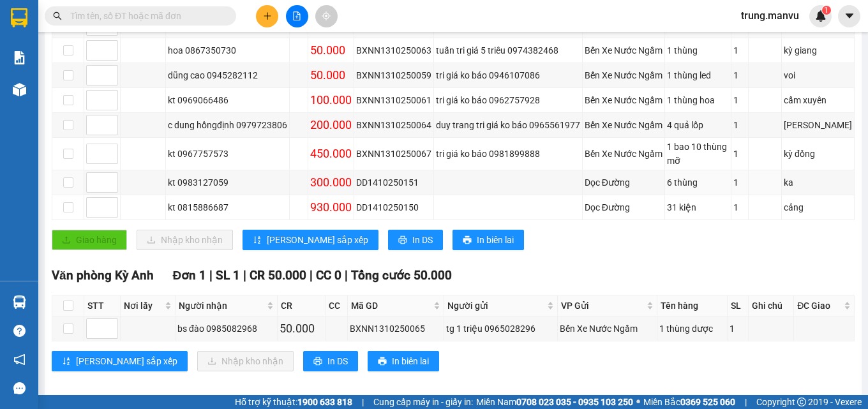
scroll to position [216, 0]
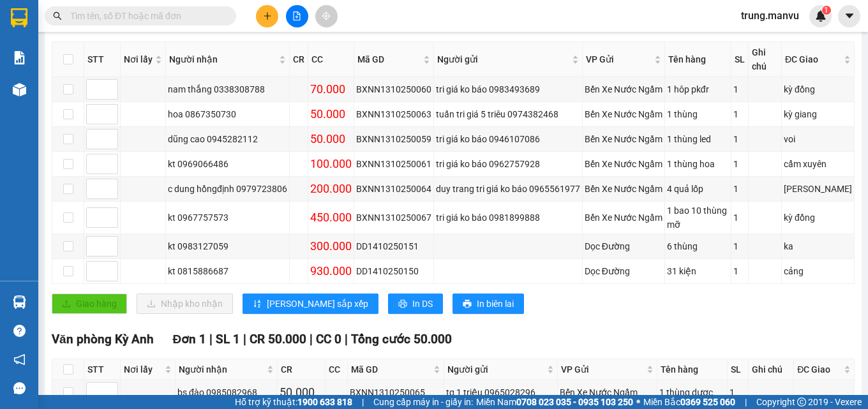
click at [138, 13] on input "text" at bounding box center [145, 16] width 151 height 14
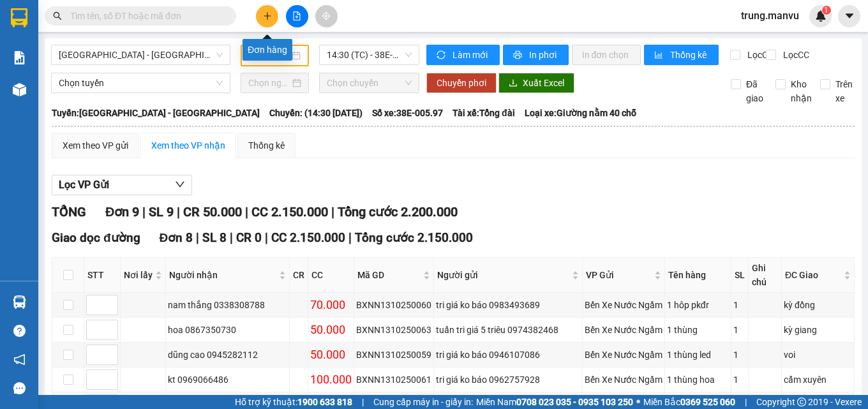
click at [263, 16] on icon "plus" at bounding box center [267, 15] width 9 height 9
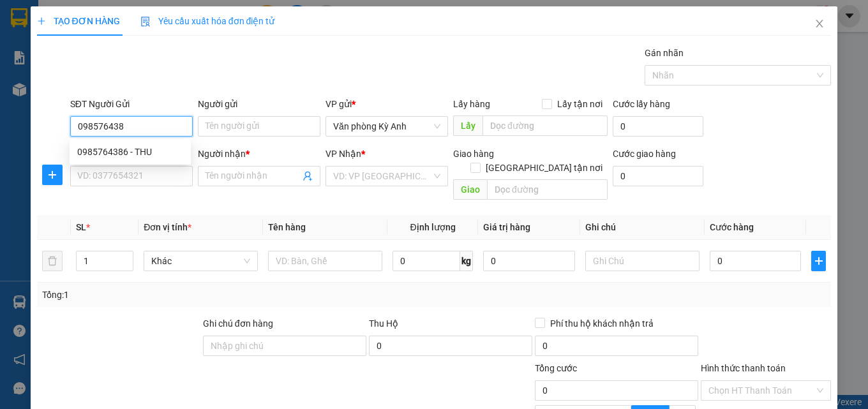
type input "0985764386"
click at [153, 146] on div "0985764386 - THU" at bounding box center [130, 152] width 106 height 14
type input "THU"
type input "0985764386"
click at [148, 165] on div "SĐT Người Nhận *" at bounding box center [131, 156] width 123 height 19
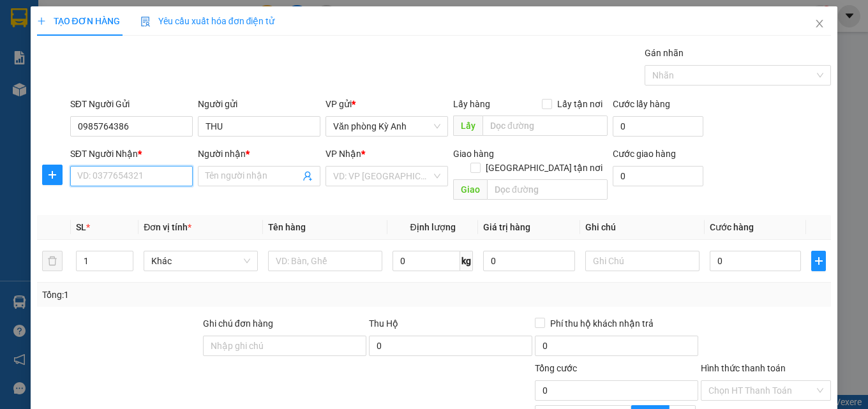
click at [154, 181] on input "SĐT Người Nhận *" at bounding box center [131, 176] width 123 height 20
drag, startPoint x: 151, startPoint y: 221, endPoint x: 281, endPoint y: 221, distance: 130.2
click at [152, 221] on div "0987570352 - chú sơn" at bounding box center [130, 222] width 106 height 14
type input "0987570352"
type input "chú sơn"
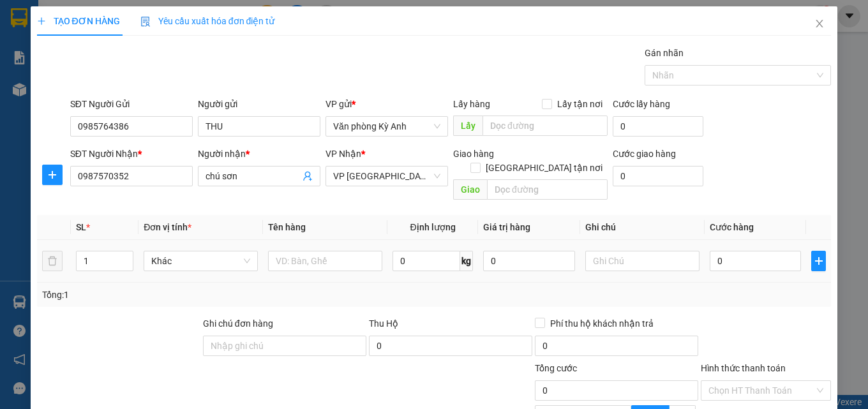
click at [318, 248] on div at bounding box center [325, 261] width 114 height 26
click at [321, 251] on input "text" at bounding box center [325, 261] width 114 height 20
type input "1 thung"
click at [754, 251] on input "0" at bounding box center [756, 261] width 92 height 20
type input "5"
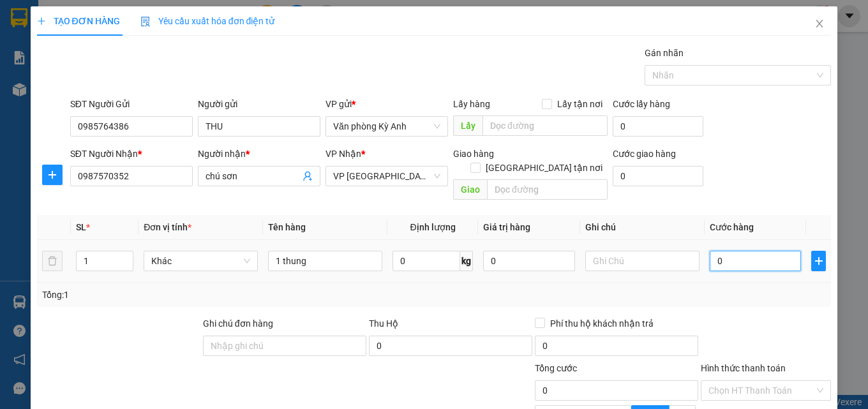
type input "5"
type input "50"
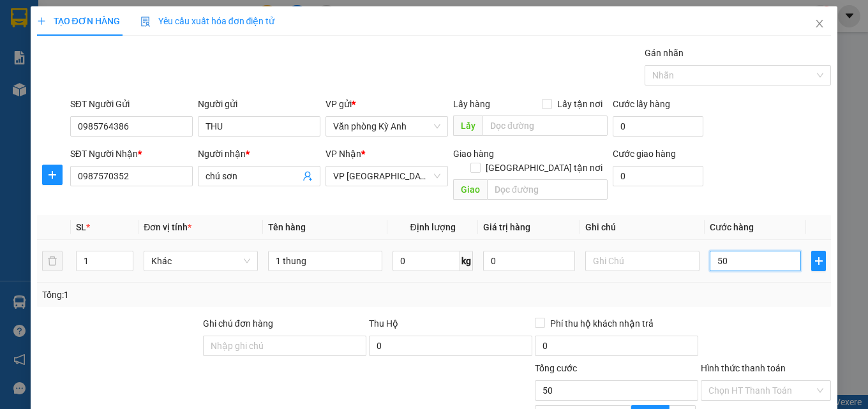
type input "500"
type input "5.000"
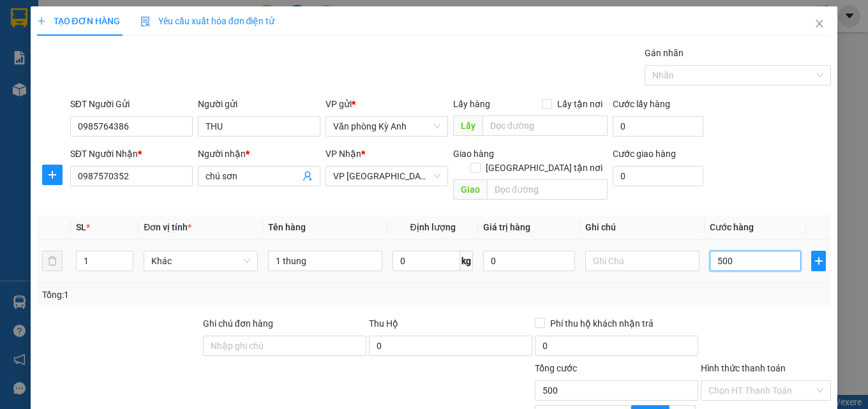
type input "5.000"
type input "50.000"
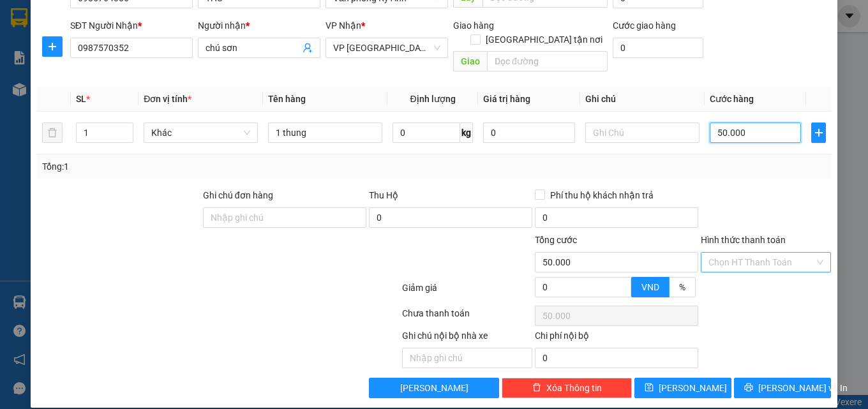
type input "50.000"
click at [768, 253] on input "Hình thức thanh toán" at bounding box center [761, 262] width 106 height 19
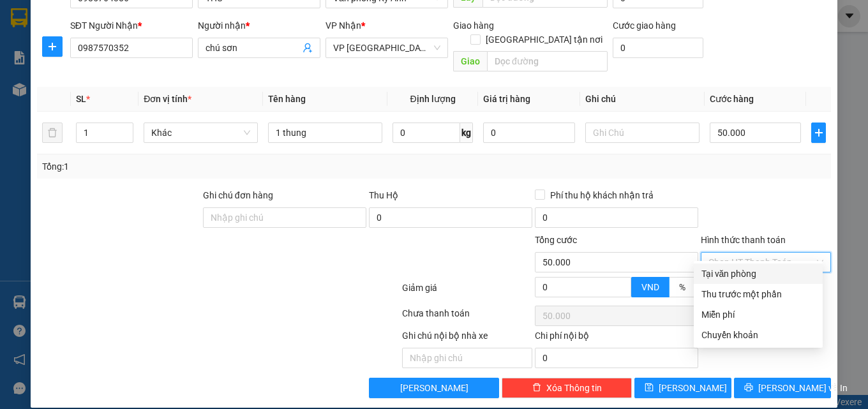
click at [731, 273] on div "Tại văn phòng" at bounding box center [758, 274] width 114 height 14
type input "0"
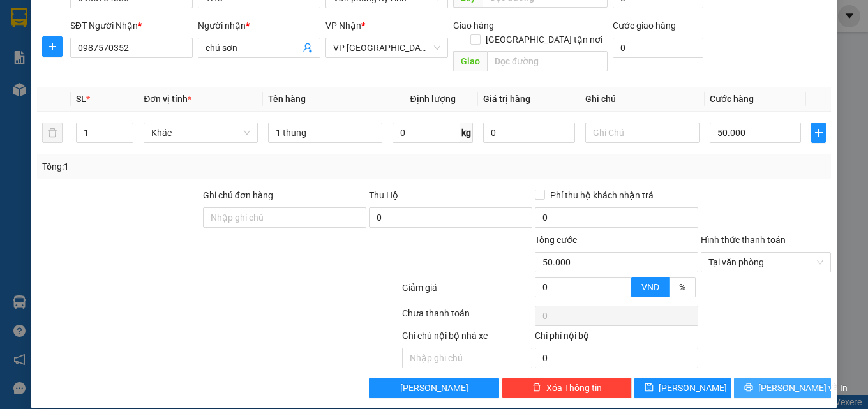
click at [776, 378] on button "Lưu và In" at bounding box center [782, 388] width 97 height 20
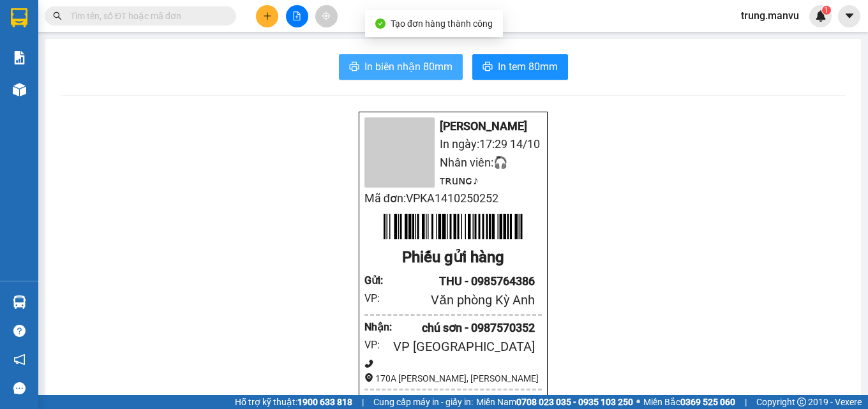
click at [421, 67] on span "In biên nhận 80mm" at bounding box center [408, 67] width 88 height 16
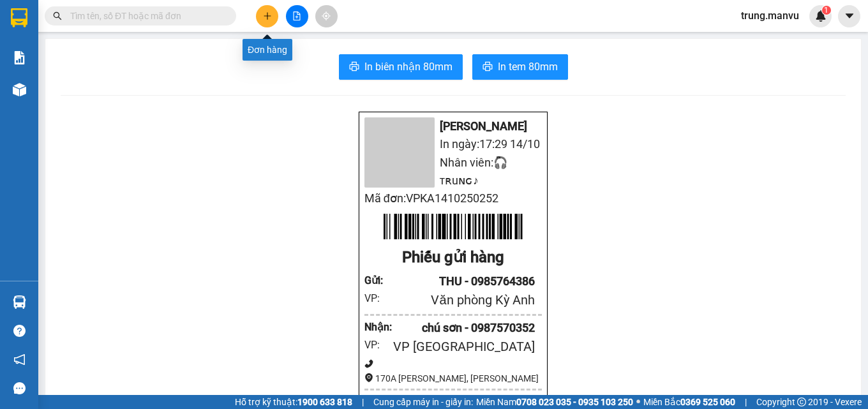
click at [257, 11] on button at bounding box center [267, 16] width 22 height 22
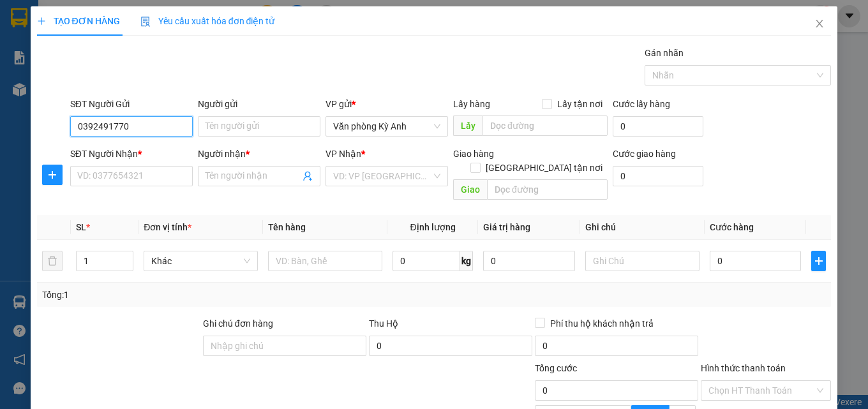
click at [158, 121] on input "0392491770" at bounding box center [131, 126] width 123 height 20
type input "0392491770"
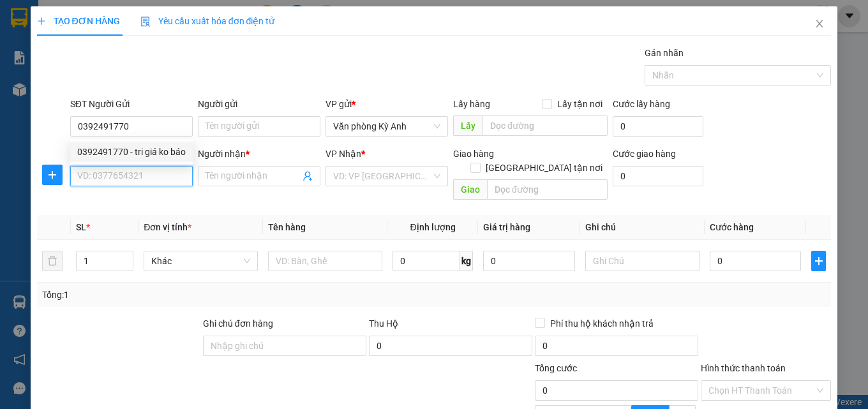
click at [146, 171] on input "SĐT Người Nhận *" at bounding box center [131, 176] width 123 height 20
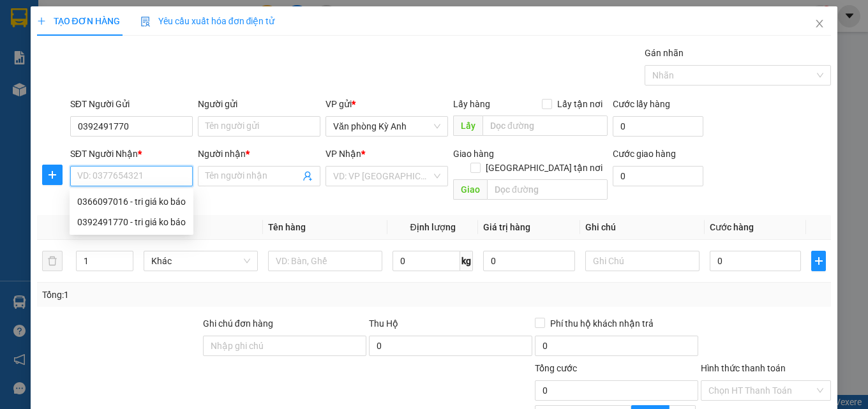
paste input "0392491770"
type input "0392491770"
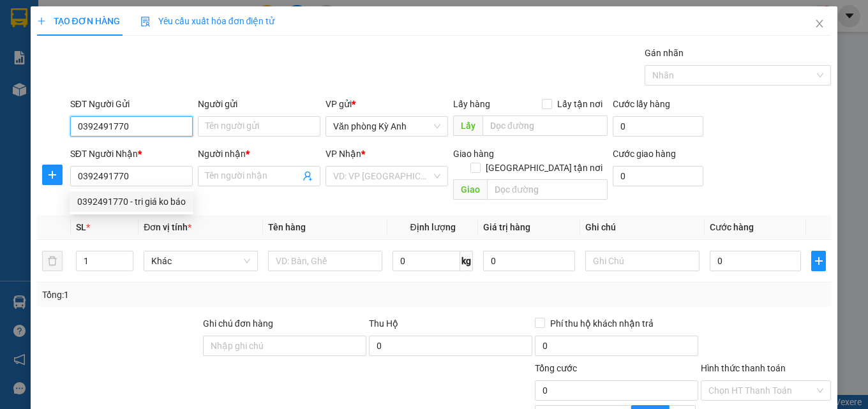
click at [140, 119] on input "0392491770" at bounding box center [131, 126] width 123 height 20
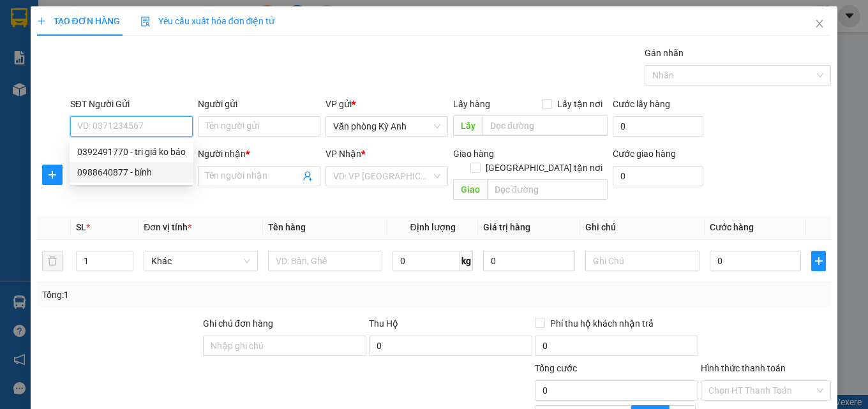
click at [140, 168] on div "0988640877 - bính" at bounding box center [131, 172] width 108 height 14
type input "0988640877"
type input "bính"
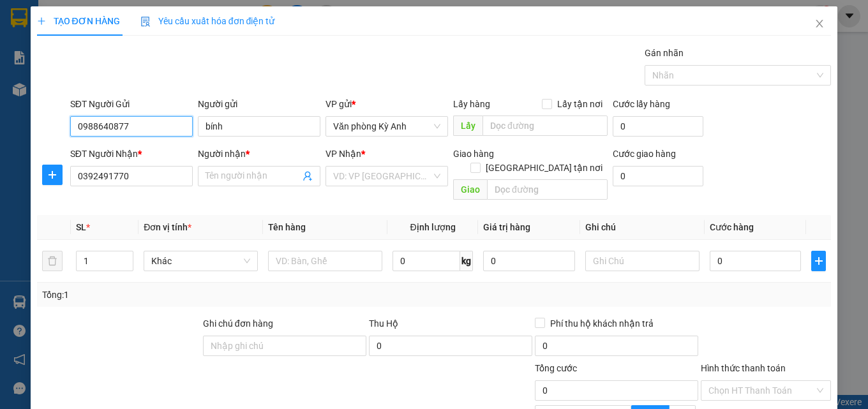
click at [149, 130] on input "0988640877" at bounding box center [131, 126] width 123 height 20
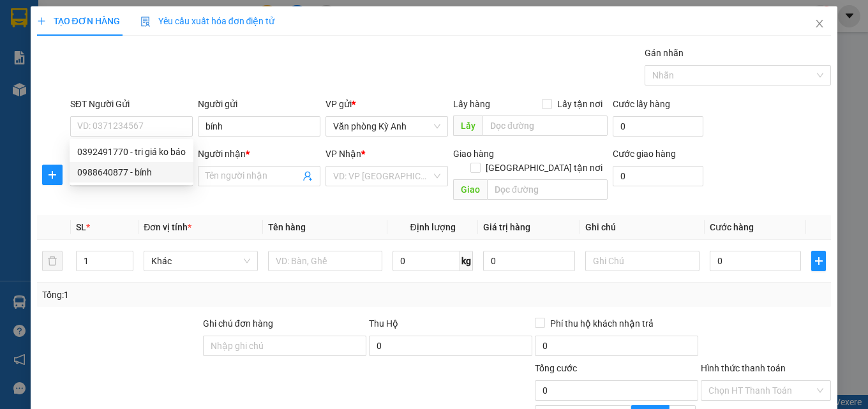
click at [215, 215] on th "Đơn vị tính *" at bounding box center [200, 227] width 124 height 25
click at [150, 174] on input "0392491770" at bounding box center [131, 176] width 123 height 20
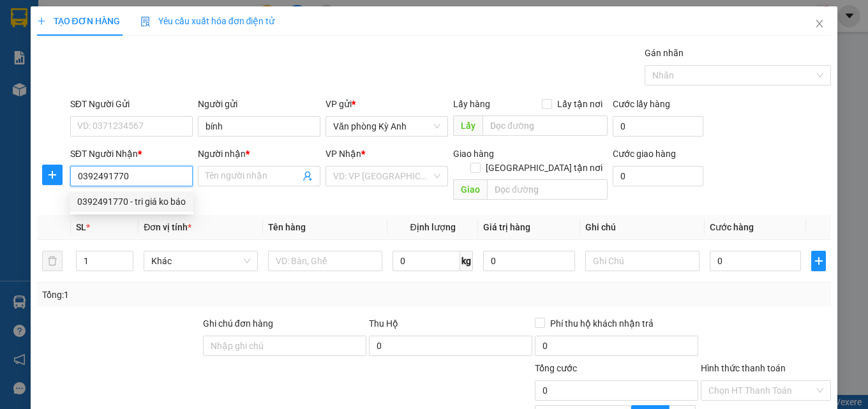
click at [151, 202] on div "0392491770 - tri giá ko báo" at bounding box center [131, 202] width 108 height 14
type input "tri giá ko báo"
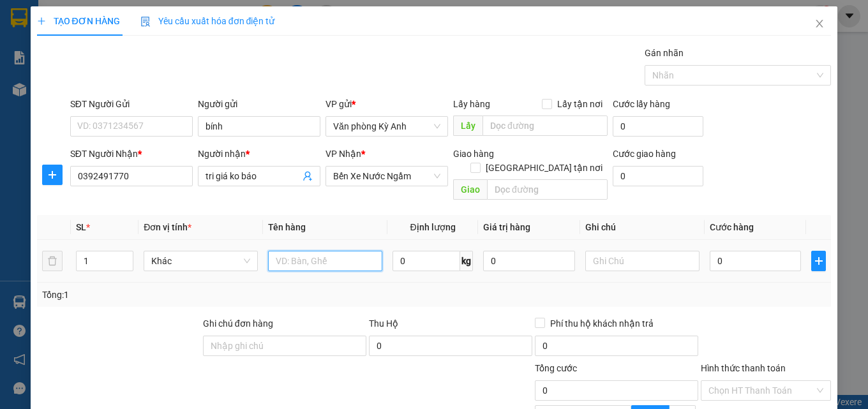
click at [309, 251] on input "text" at bounding box center [325, 261] width 114 height 20
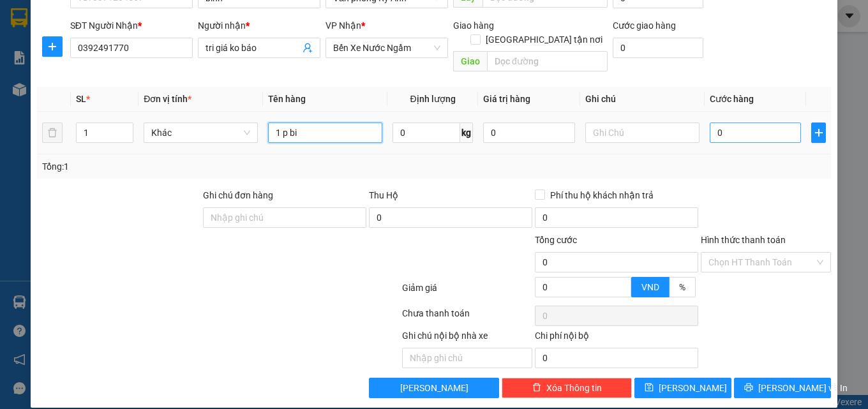
type input "1 p bi"
click at [754, 123] on input "0" at bounding box center [756, 133] width 92 height 20
type input "5"
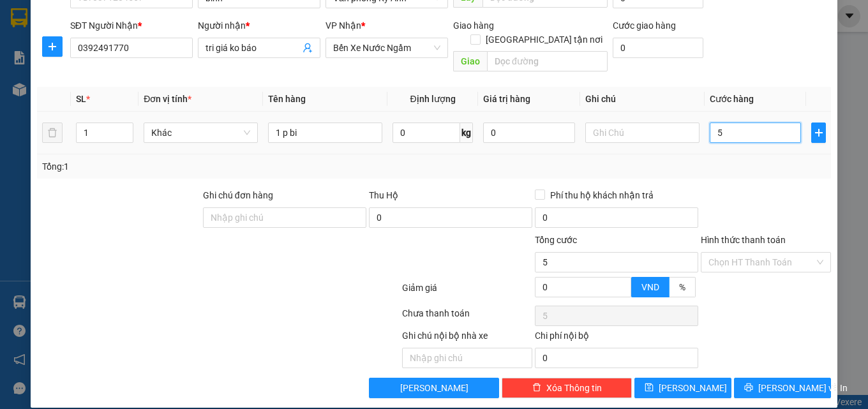
type input "50"
type input "500"
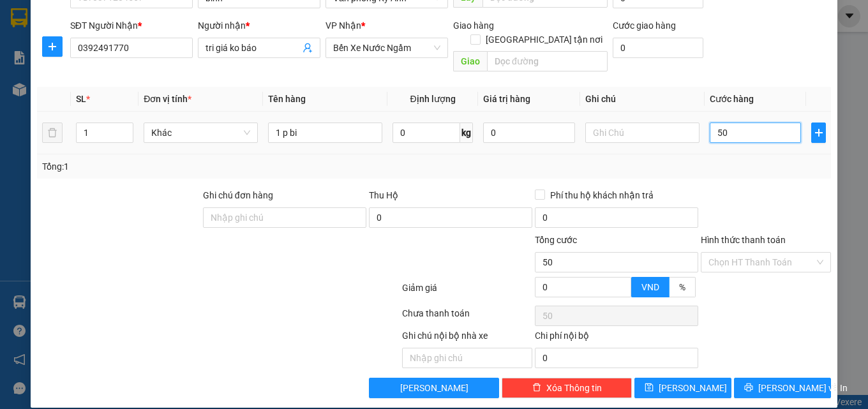
type input "500"
type input "5.000"
type input "50.000"
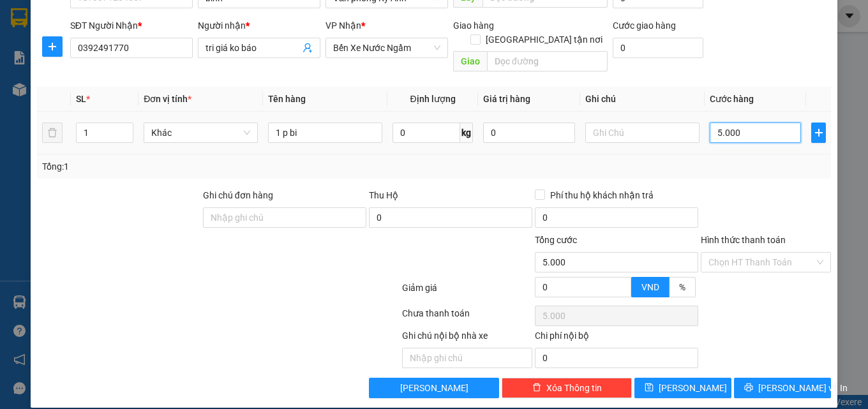
type input "50.000"
click at [758, 253] on input "Hình thức thanh toán" at bounding box center [761, 262] width 106 height 19
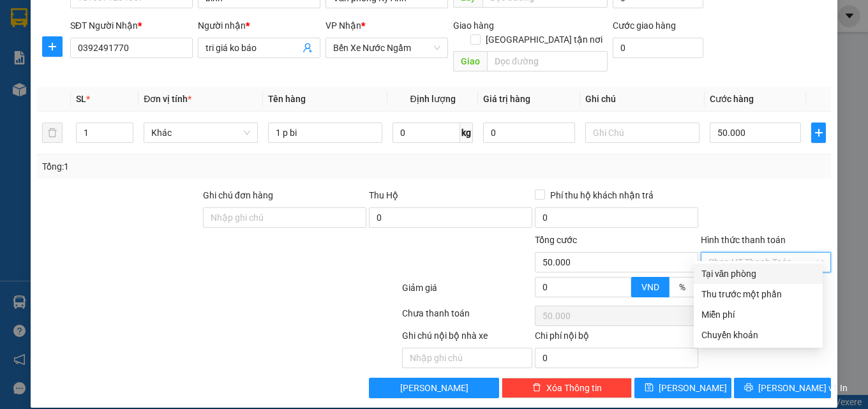
click at [742, 276] on div "Tại văn phòng" at bounding box center [758, 274] width 114 height 14
type input "0"
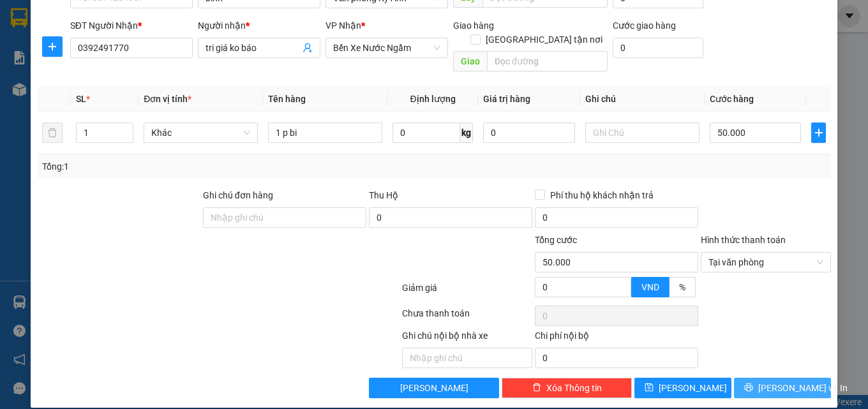
click at [779, 381] on span "Lưu và In" at bounding box center [802, 388] width 89 height 14
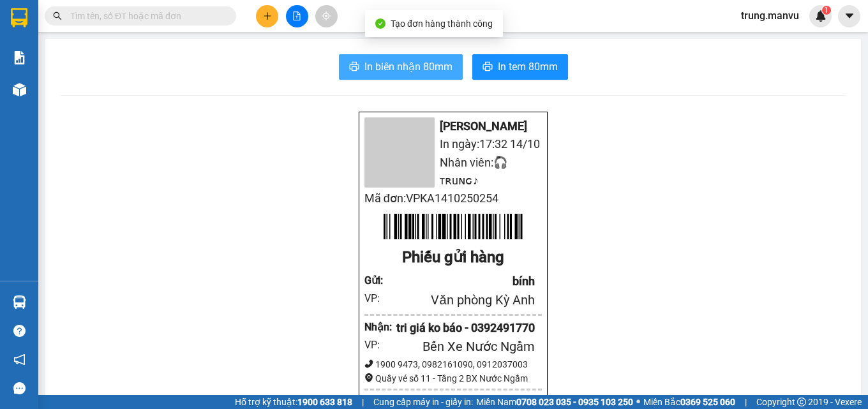
click at [361, 66] on button "In biên nhận 80mm" at bounding box center [401, 67] width 124 height 26
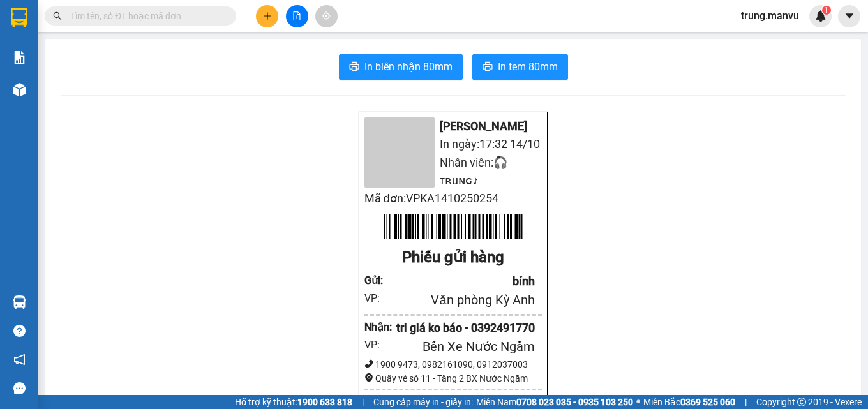
click at [267, 15] on icon "plus" at bounding box center [267, 15] width 1 height 7
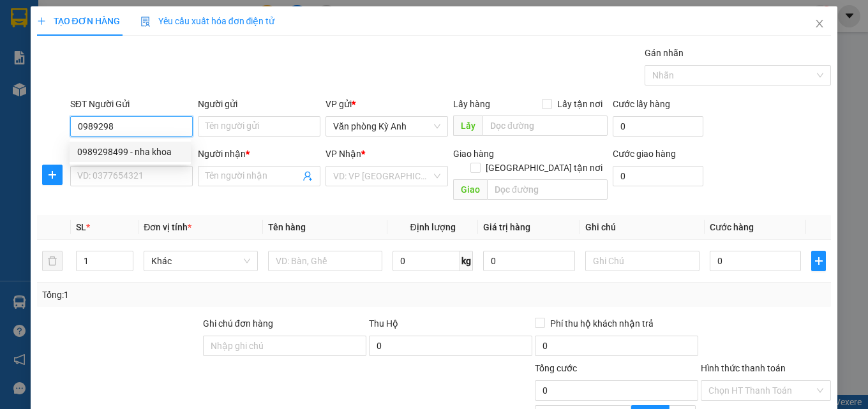
drag, startPoint x: 143, startPoint y: 150, endPoint x: 137, endPoint y: 158, distance: 10.0
click at [143, 149] on div "0989298499 - nha khoa" at bounding box center [130, 152] width 106 height 14
type input "0989298499"
type input "nha khoa"
type input "0989298499"
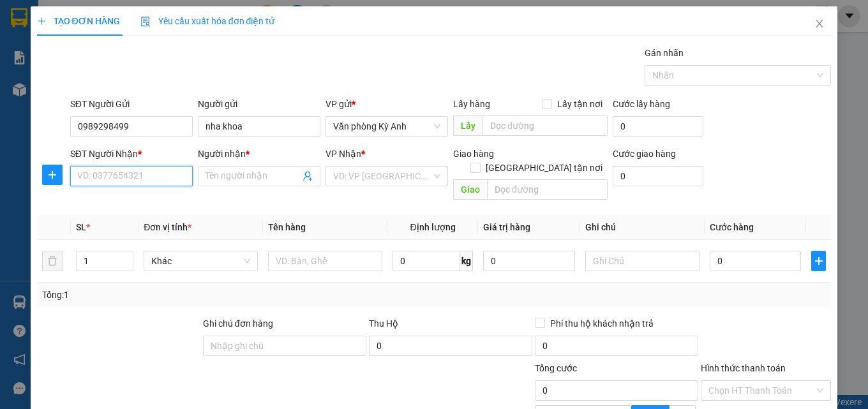
click at [132, 177] on input "SĐT Người Nhận *" at bounding box center [131, 176] width 123 height 20
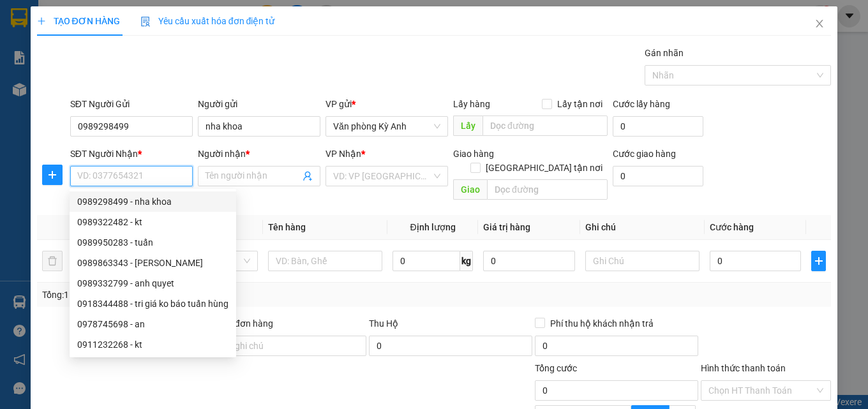
click at [168, 204] on div "0989298499 - nha khoa" at bounding box center [152, 202] width 151 height 14
type input "0989298499"
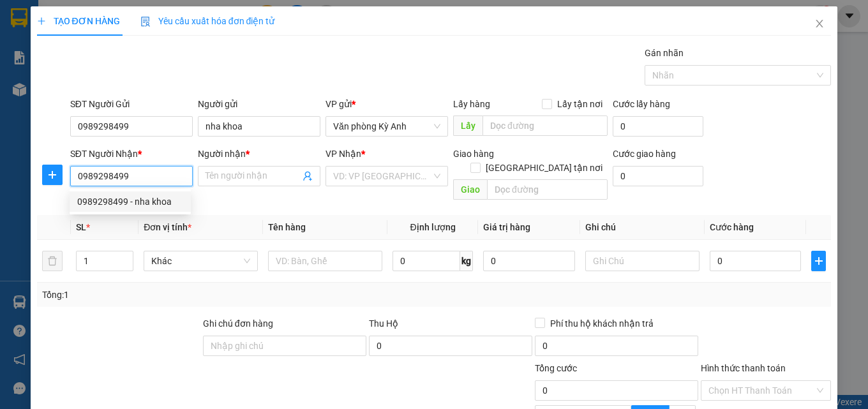
type input "nha khoa"
type input "ka"
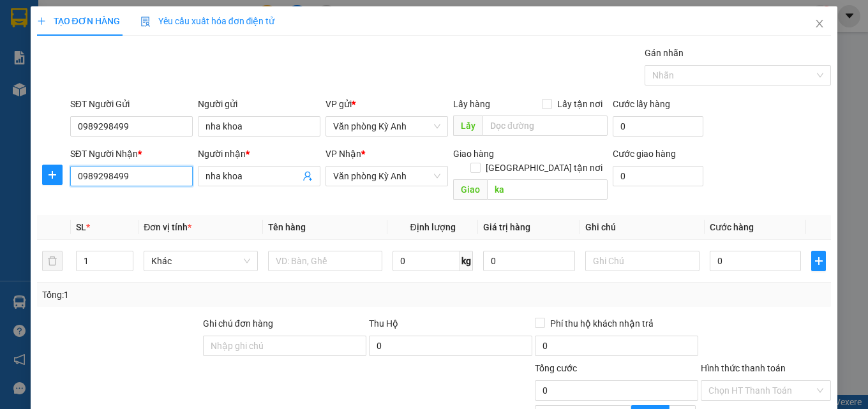
click at [170, 181] on input "0989298499" at bounding box center [131, 176] width 123 height 20
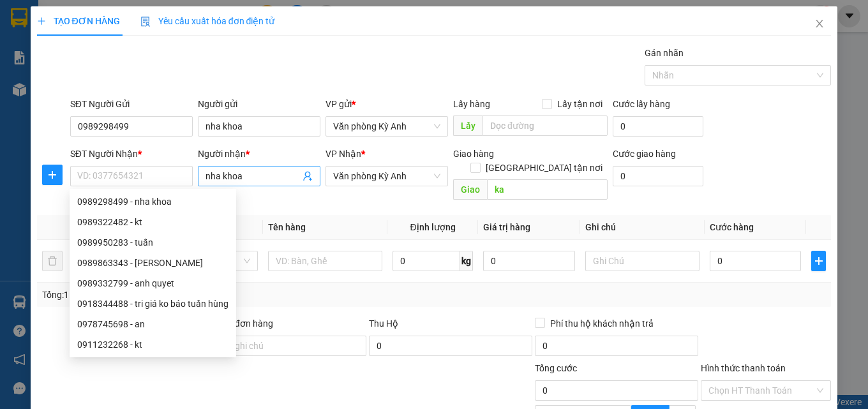
click at [241, 175] on input "nha khoa" at bounding box center [253, 176] width 94 height 14
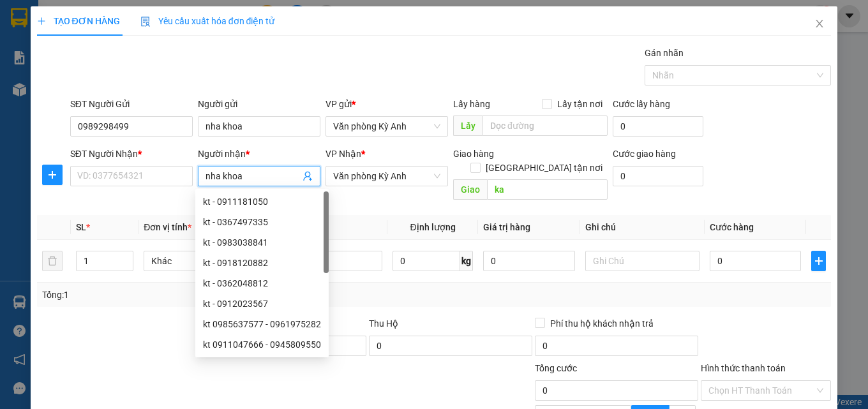
click at [241, 175] on input "nha khoa" at bounding box center [253, 176] width 94 height 14
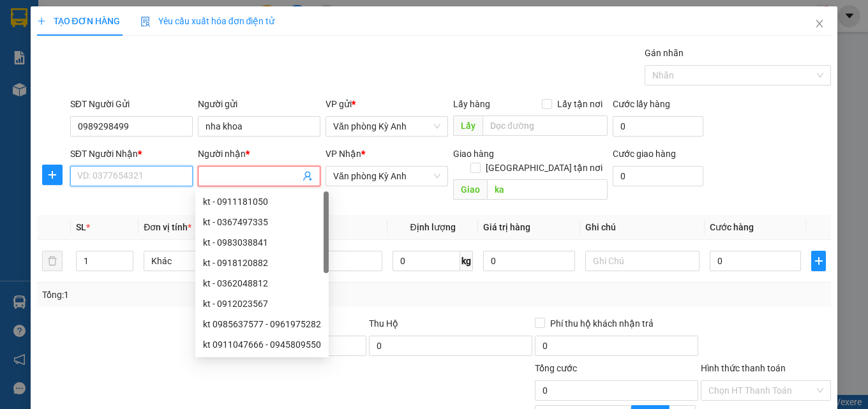
click at [136, 174] on input "SĐT Người Nhận *" at bounding box center [131, 176] width 123 height 20
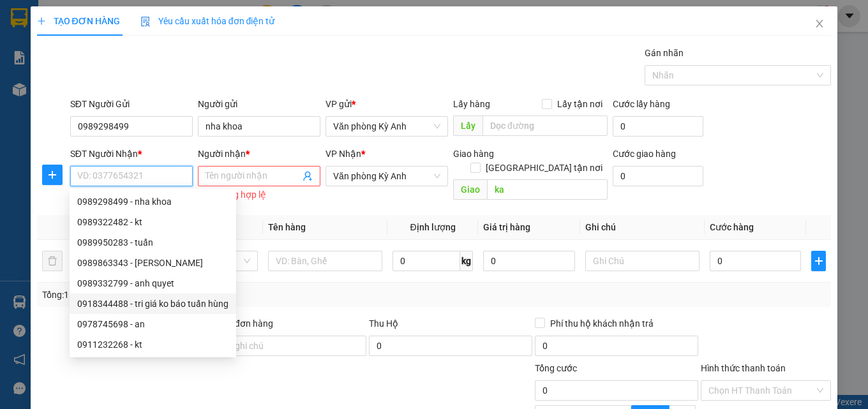
click at [203, 308] on div "0918344488 - tri giá ko báo tuấn hùng" at bounding box center [152, 304] width 151 height 14
type input "0918344488"
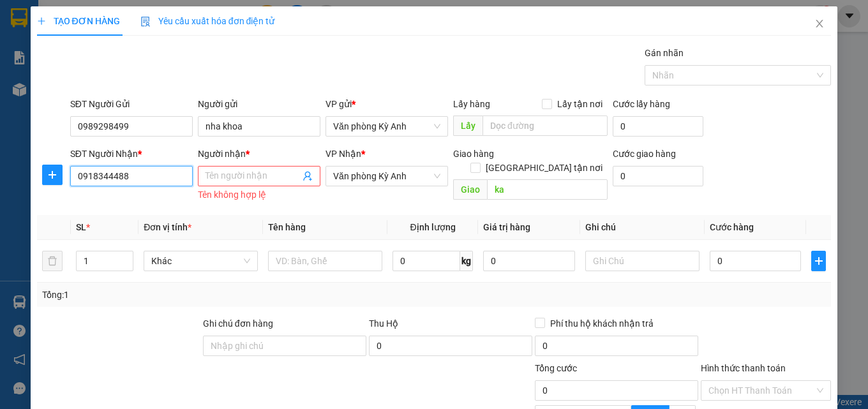
type input "tri giá ko báo tuấn hùng"
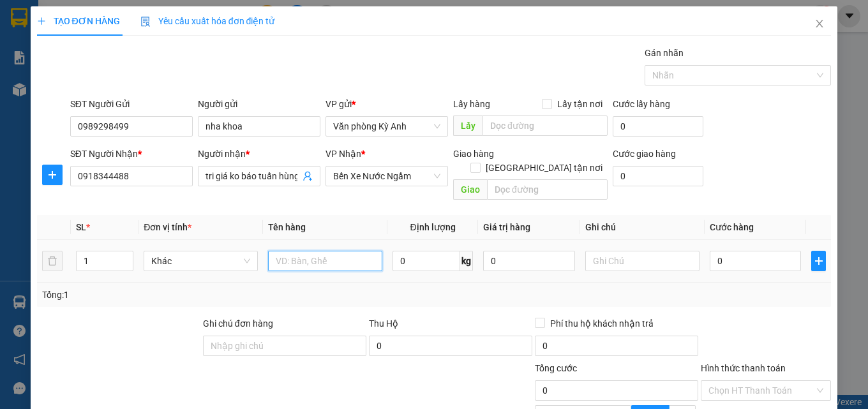
click at [308, 253] on input "text" at bounding box center [325, 261] width 114 height 20
type input "1 hop"
click at [744, 254] on input "0" at bounding box center [756, 261] width 92 height 20
type input "5"
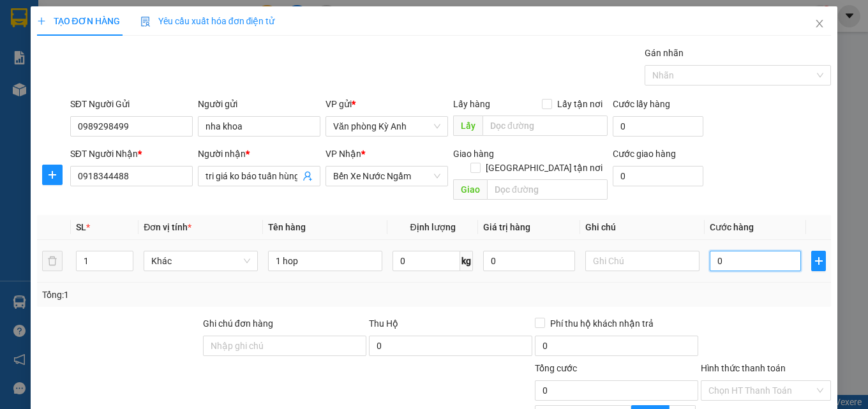
type input "5"
type input "50"
type input "500"
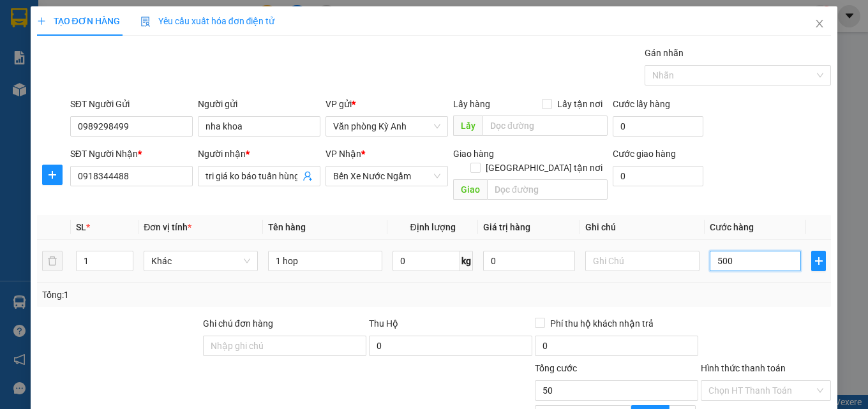
type input "500"
type input "5.000"
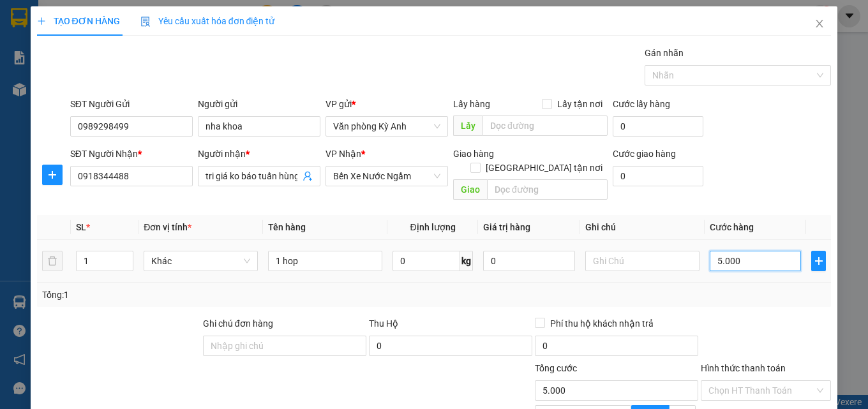
type input "50.000"
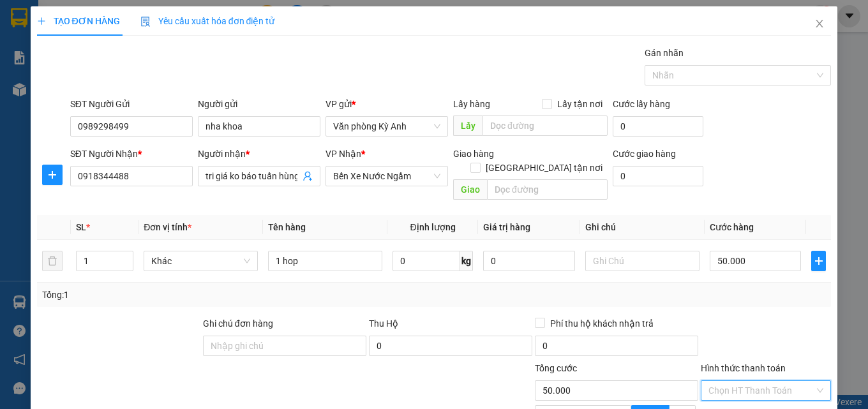
click at [735, 381] on input "Hình thức thanh toán" at bounding box center [761, 390] width 106 height 19
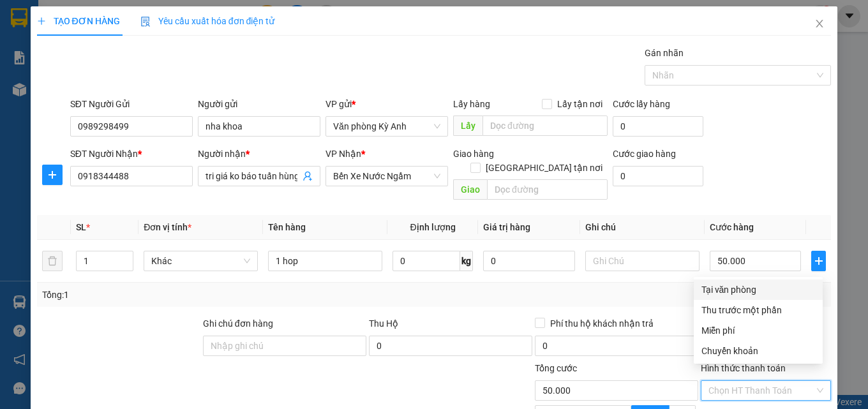
click at [750, 279] on div "Transit Pickup Surcharge Ids Transit Deliver Surcharge Ids Transit Deliver Surc…" at bounding box center [434, 286] width 795 height 481
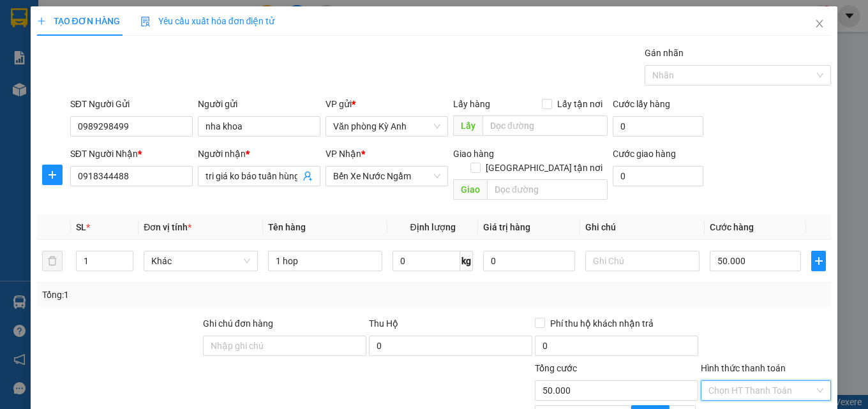
click at [721, 381] on input "Hình thức thanh toán" at bounding box center [761, 390] width 106 height 19
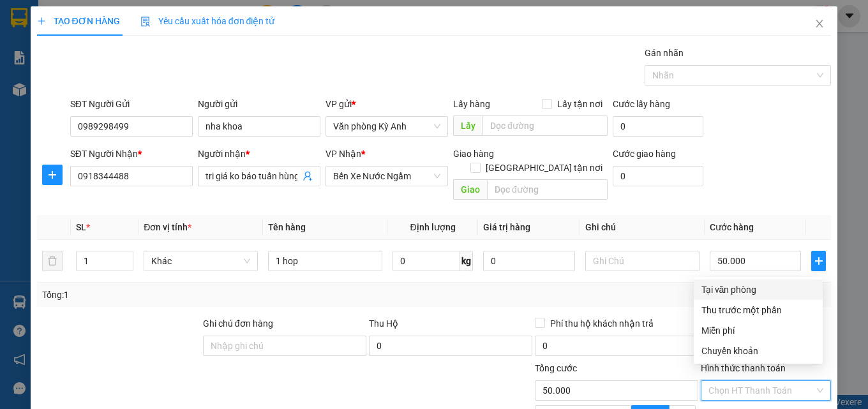
click at [744, 290] on div "Tại văn phòng" at bounding box center [758, 290] width 114 height 14
type input "0"
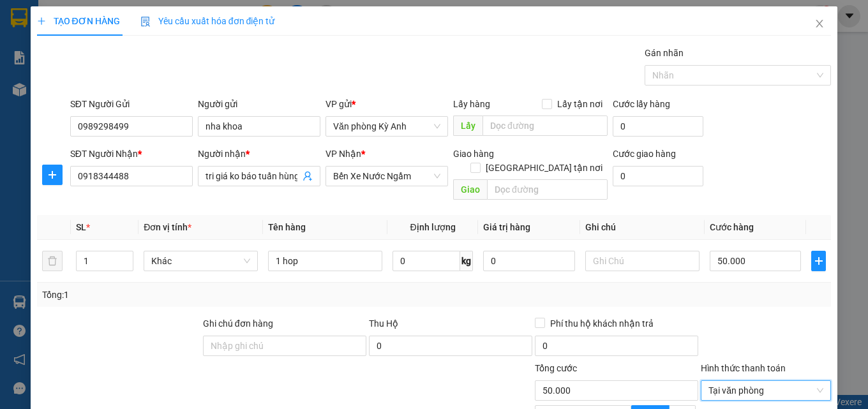
scroll to position [128, 0]
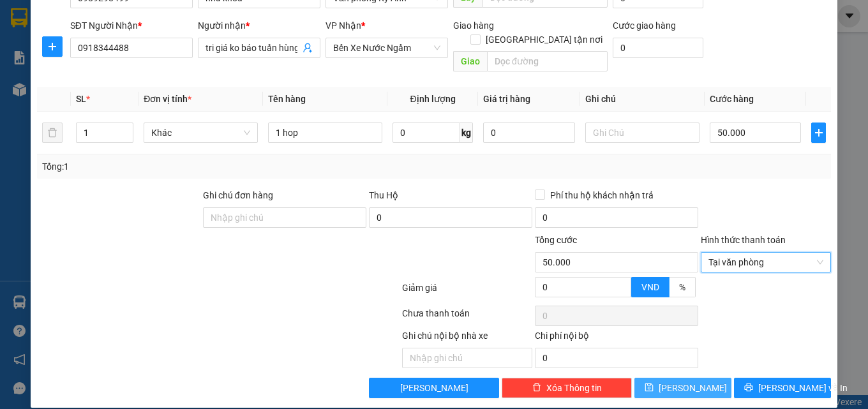
click at [654, 383] on icon "save" at bounding box center [649, 387] width 9 height 9
type input "0"
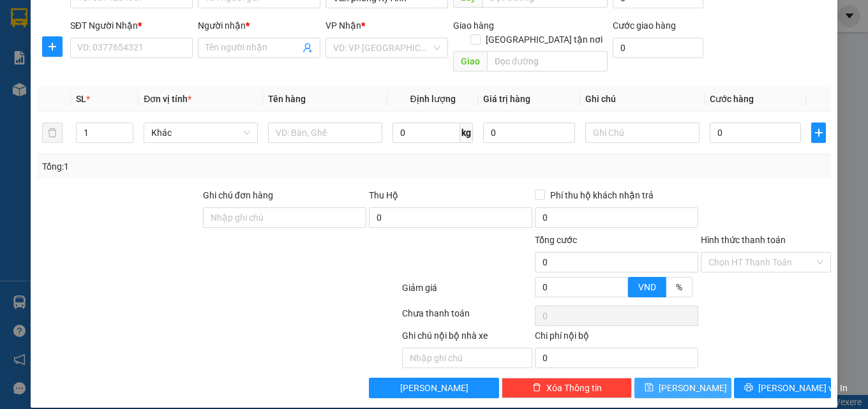
scroll to position [0, 0]
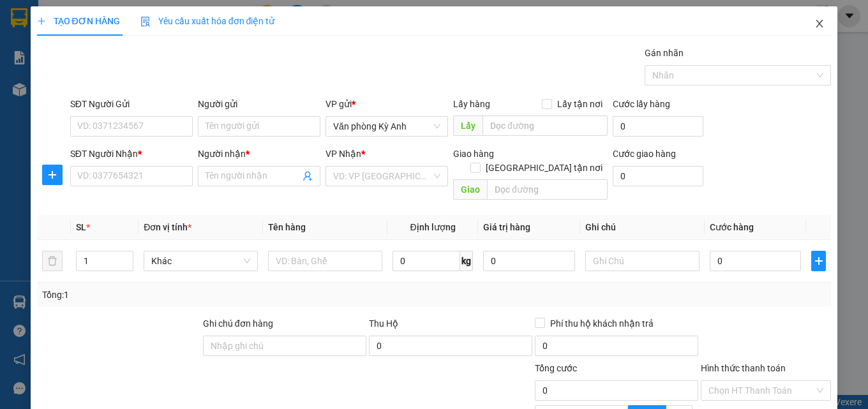
click at [811, 17] on span "Close" at bounding box center [820, 24] width 36 height 36
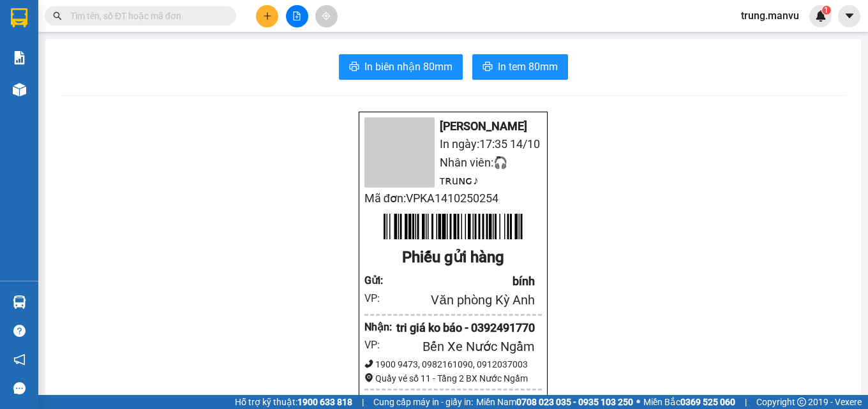
click at [297, 15] on icon "file-add" at bounding box center [296, 15] width 9 height 9
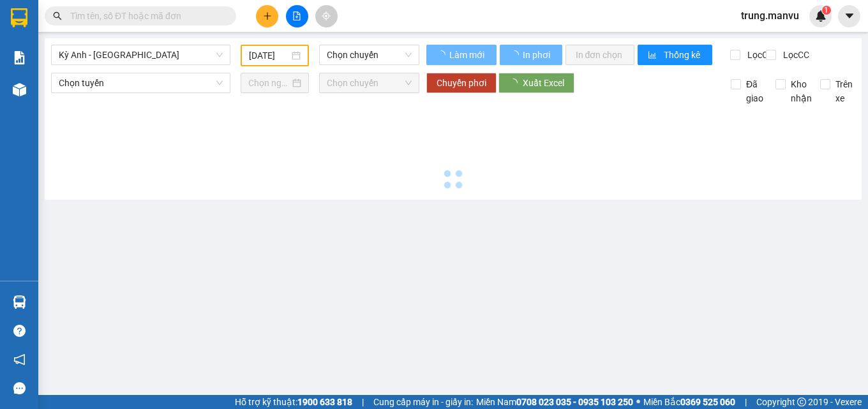
type input "[DATE]"
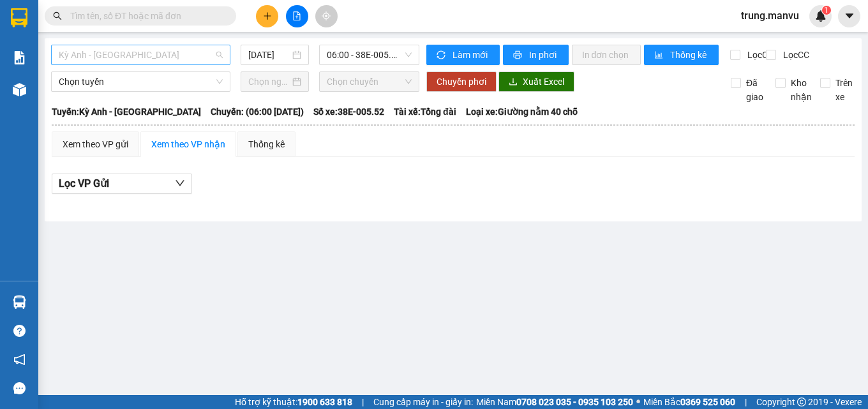
click at [151, 60] on span "Kỳ Anh - Hà Nội" at bounding box center [141, 54] width 164 height 19
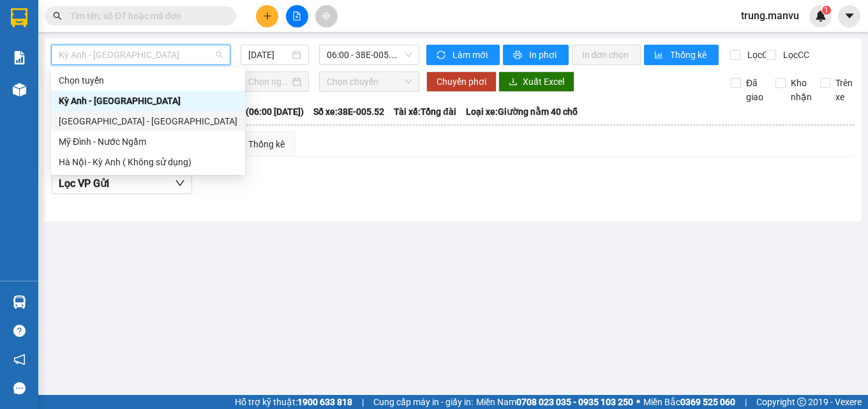
click at [101, 122] on div "[GEOGRAPHIC_DATA] - [GEOGRAPHIC_DATA]" at bounding box center [148, 121] width 179 height 14
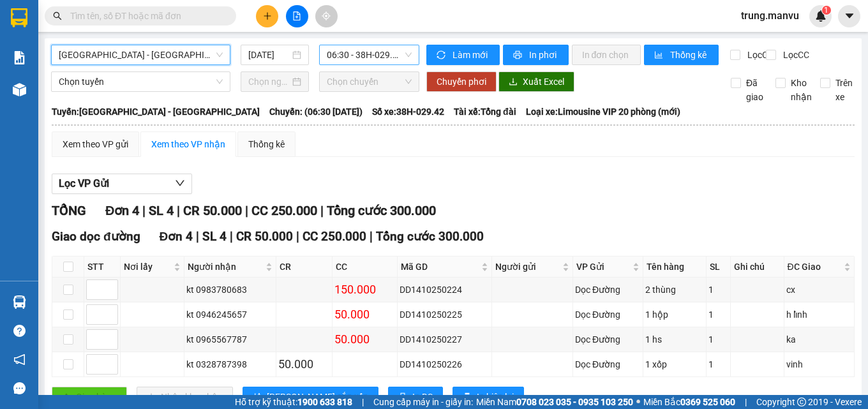
click at [348, 50] on span "06:30 - 38H-029.42" at bounding box center [369, 54] width 85 height 19
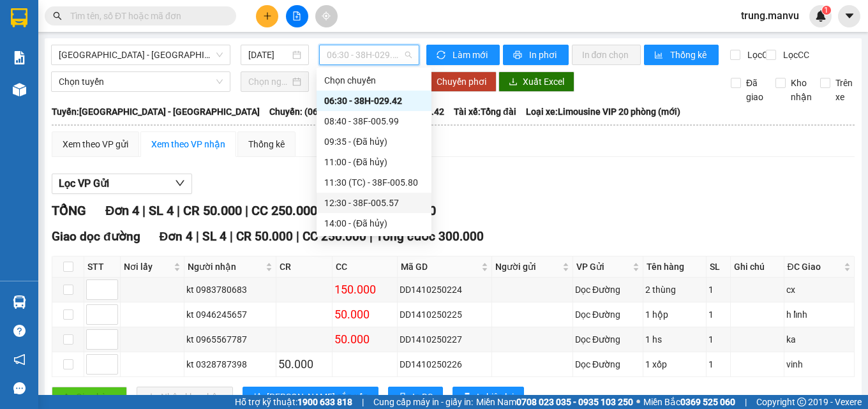
click at [383, 198] on div "12:30 - 38F-005.57" at bounding box center [374, 203] width 100 height 14
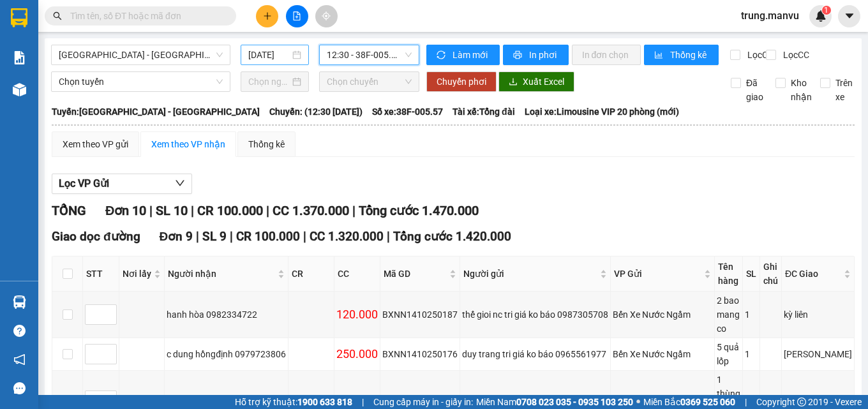
click at [262, 56] on input "[DATE]" at bounding box center [269, 55] width 42 height 14
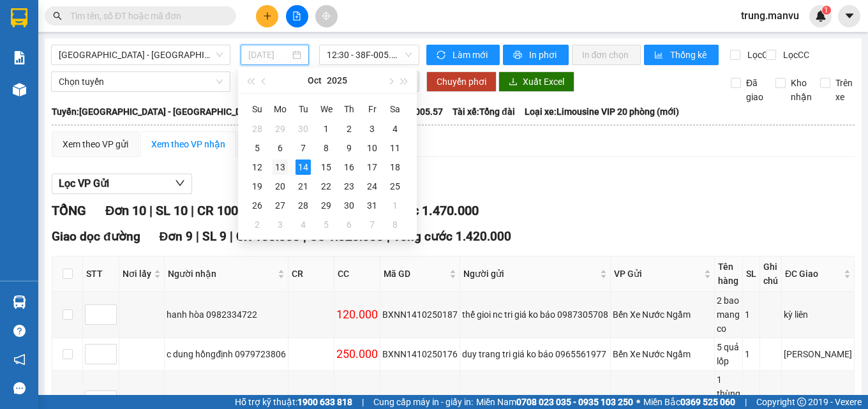
click at [279, 170] on div "13" at bounding box center [280, 167] width 15 height 15
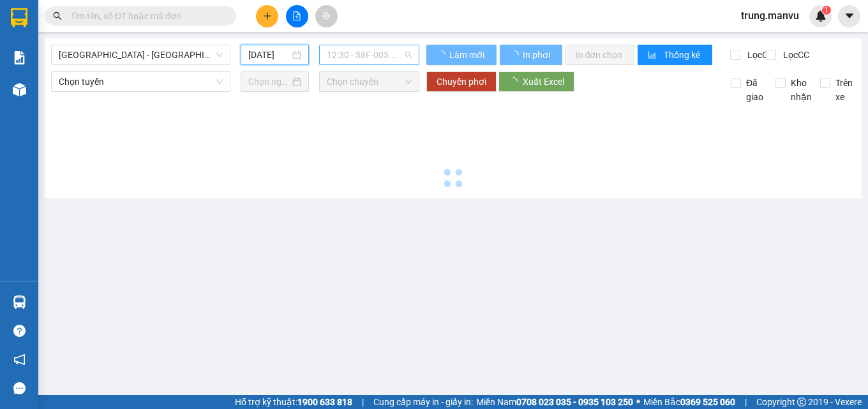
click at [373, 55] on span "12:30 - 38F-005.57" at bounding box center [369, 54] width 85 height 19
type input "13/10/2025"
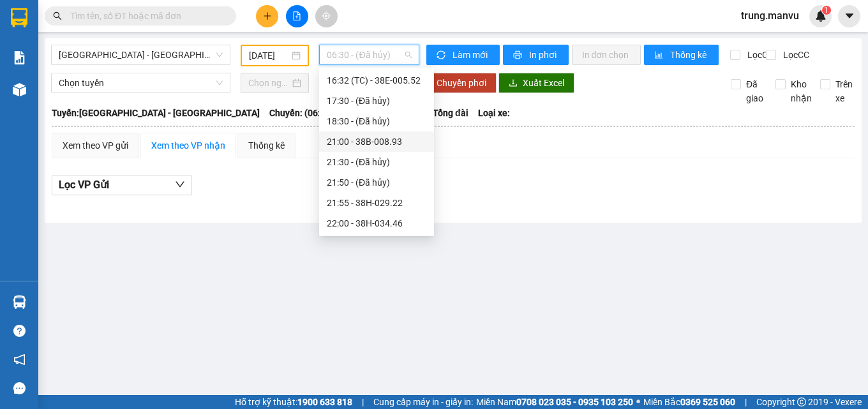
scroll to position [181, 0]
click at [402, 86] on div "14:30 (TC) - 38E-005.97" at bounding box center [377, 83] width 100 height 14
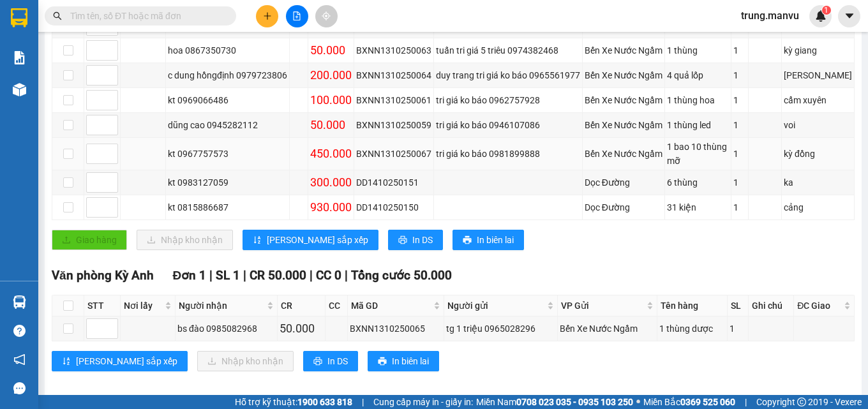
scroll to position [49, 0]
